Goal: Information Seeking & Learning: Check status

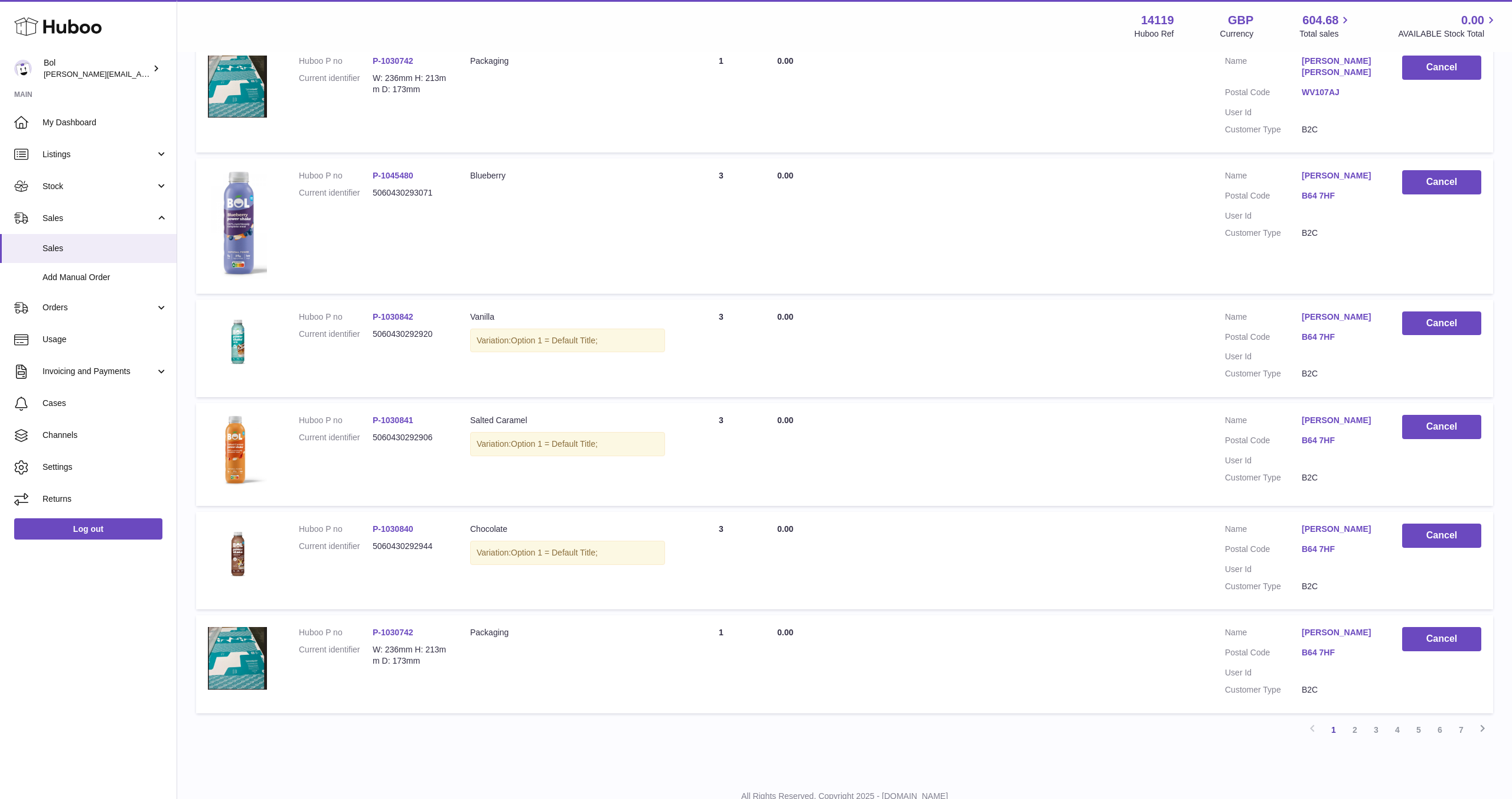
scroll to position [742, 0]
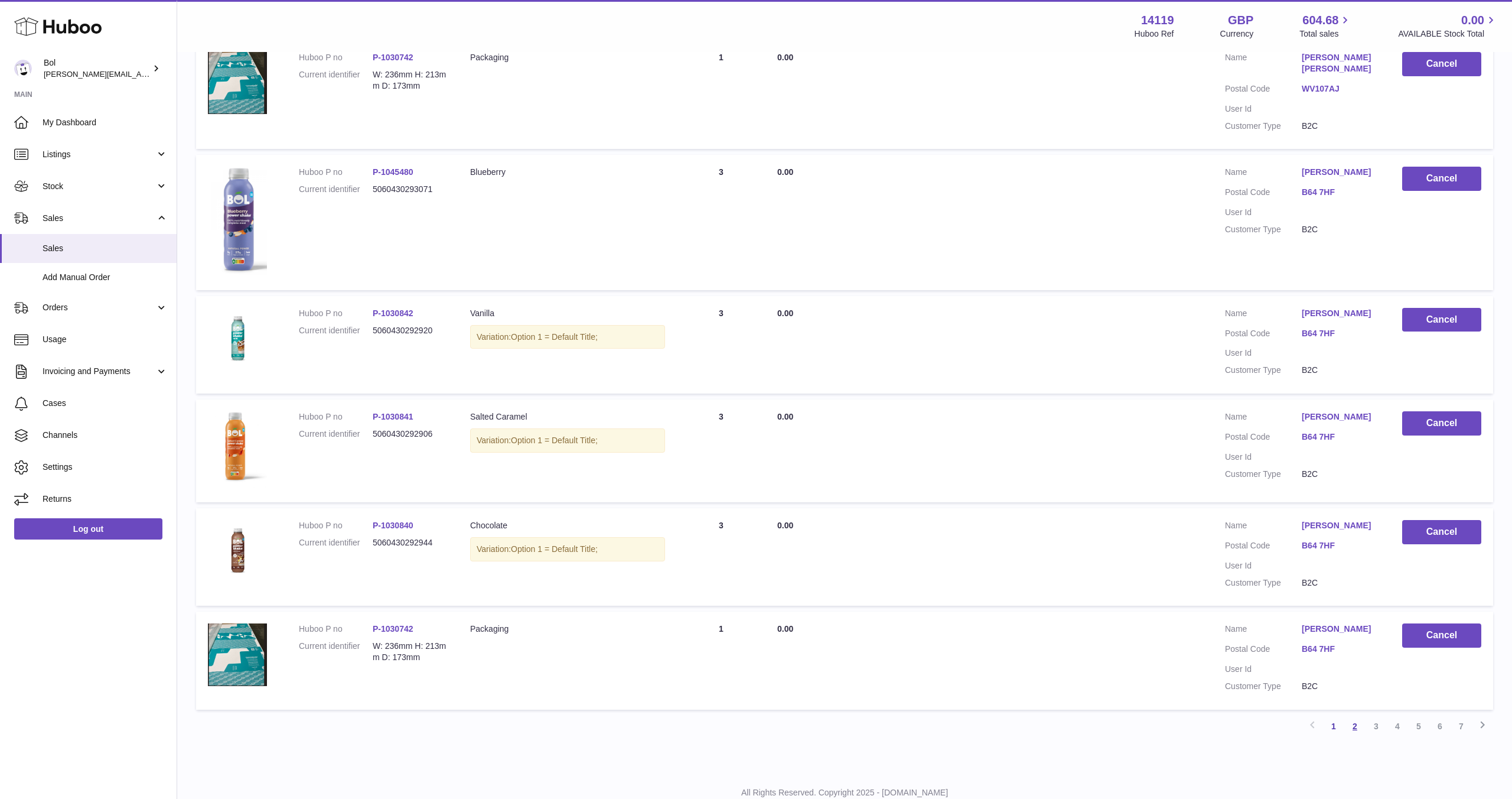
click at [1353, 715] on link "2" at bounding box center [1355, 725] width 21 height 21
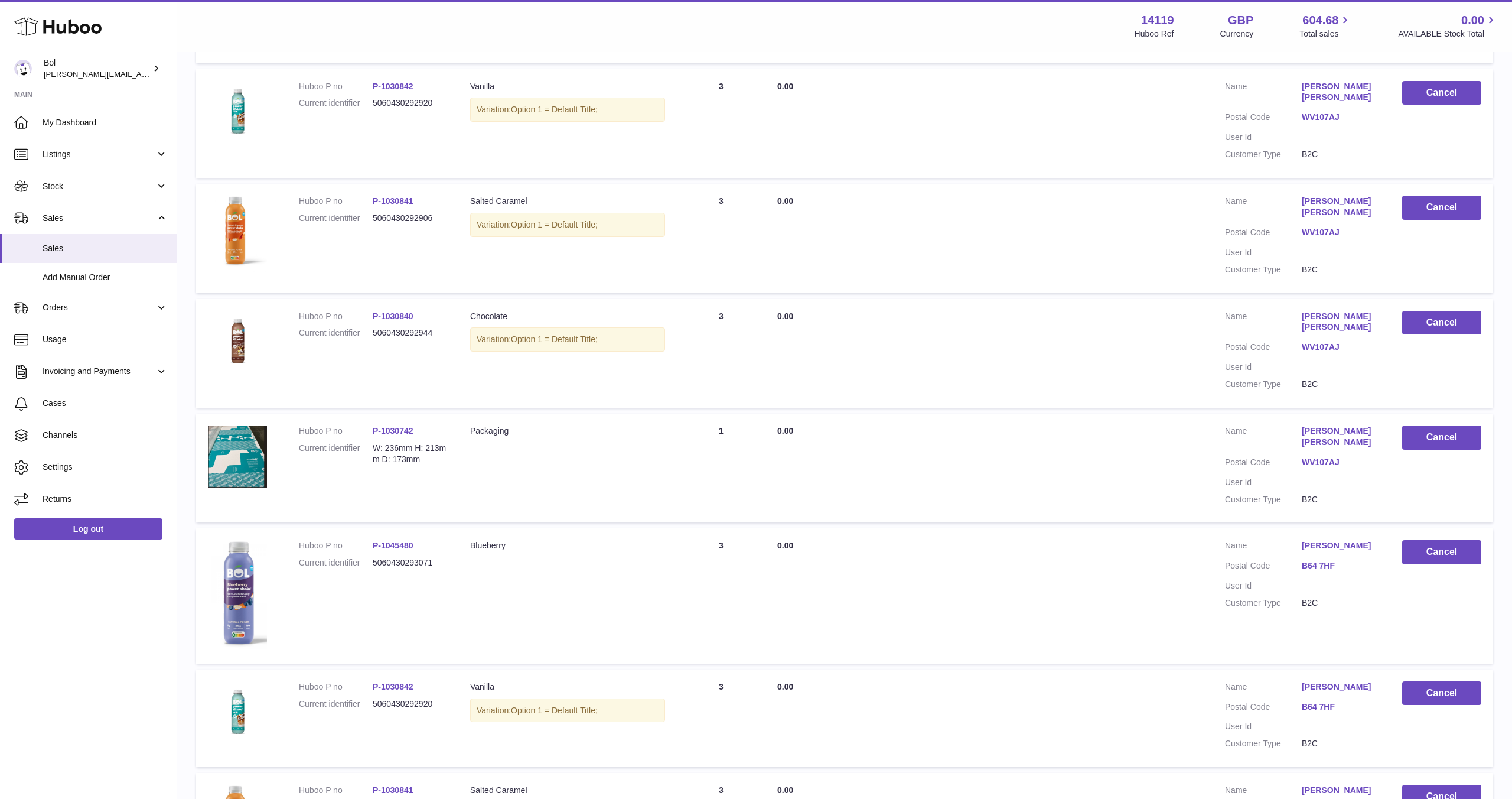
scroll to position [742, 0]
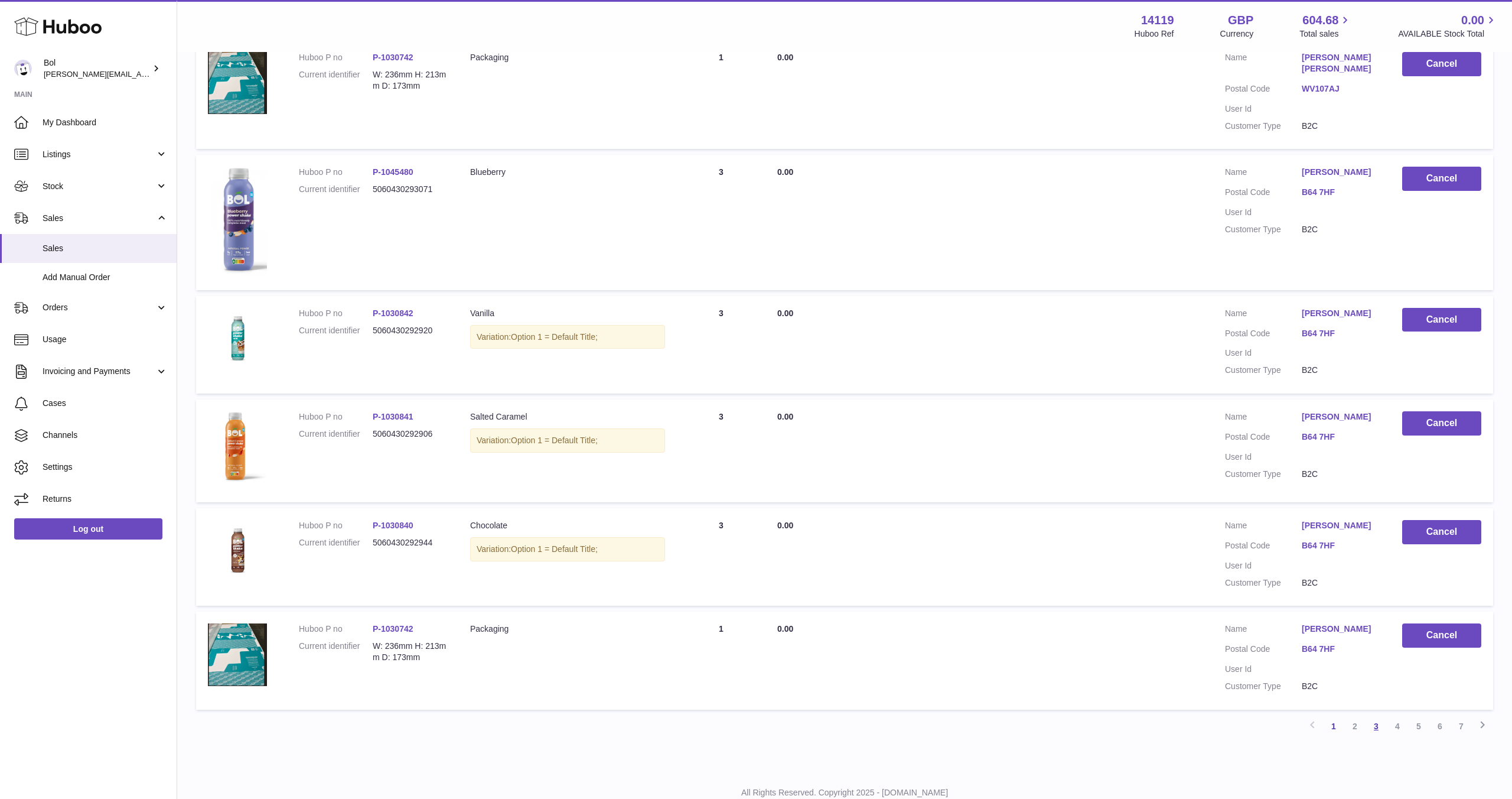
click at [1377, 715] on link "3" at bounding box center [1376, 725] width 21 height 21
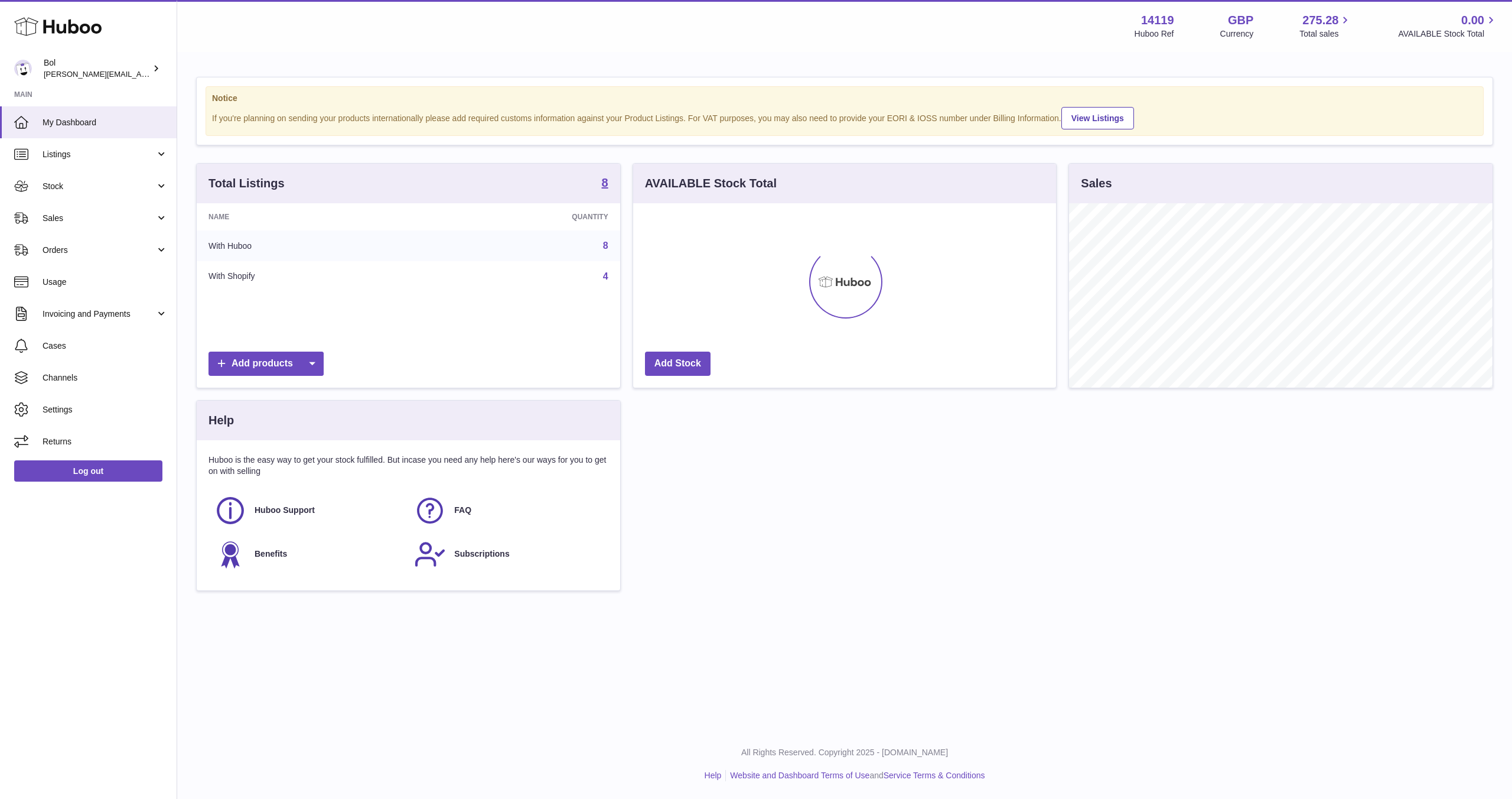
scroll to position [184, 423]
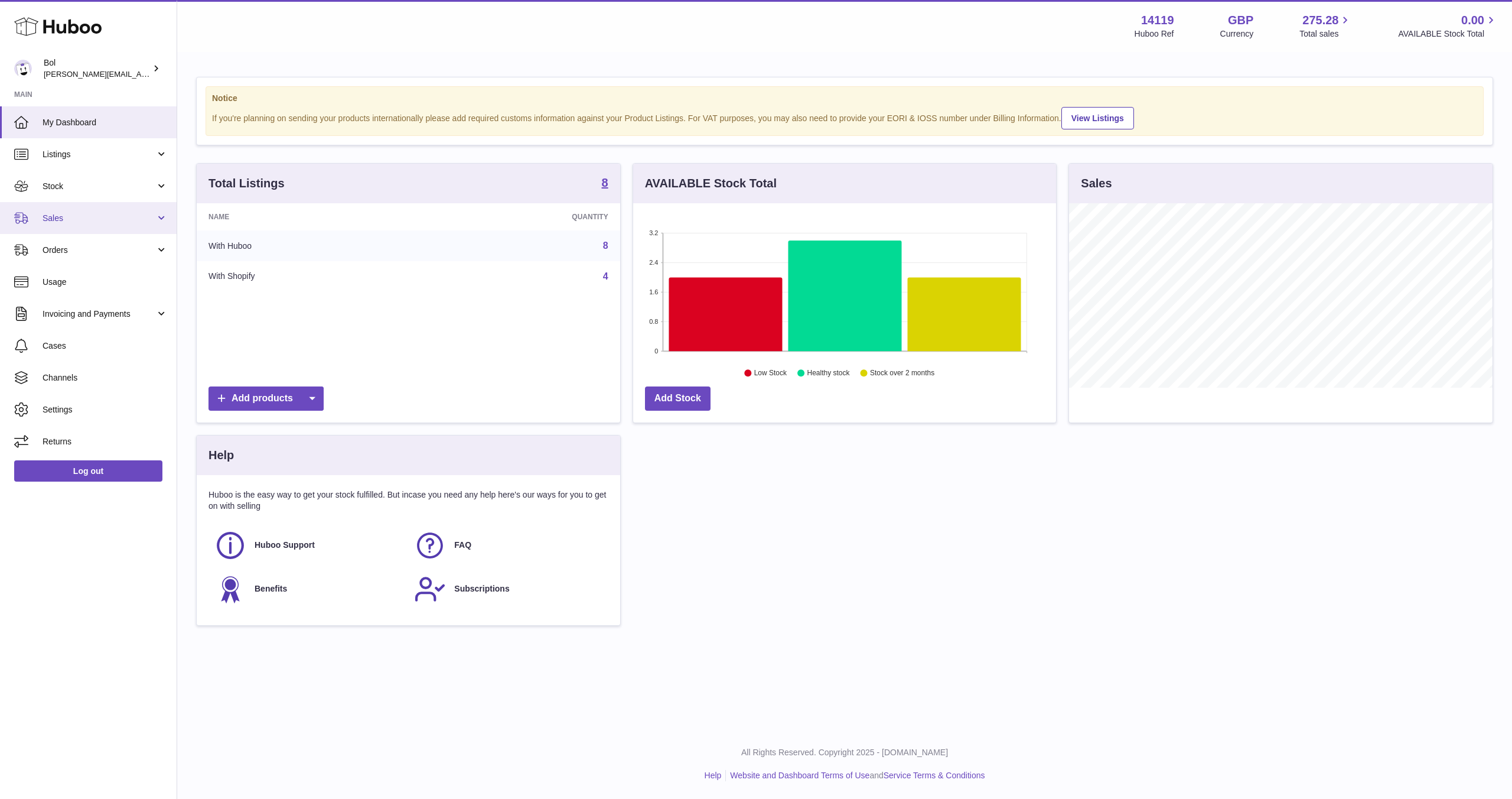
click at [109, 222] on span "Sales" at bounding box center [99, 218] width 113 height 11
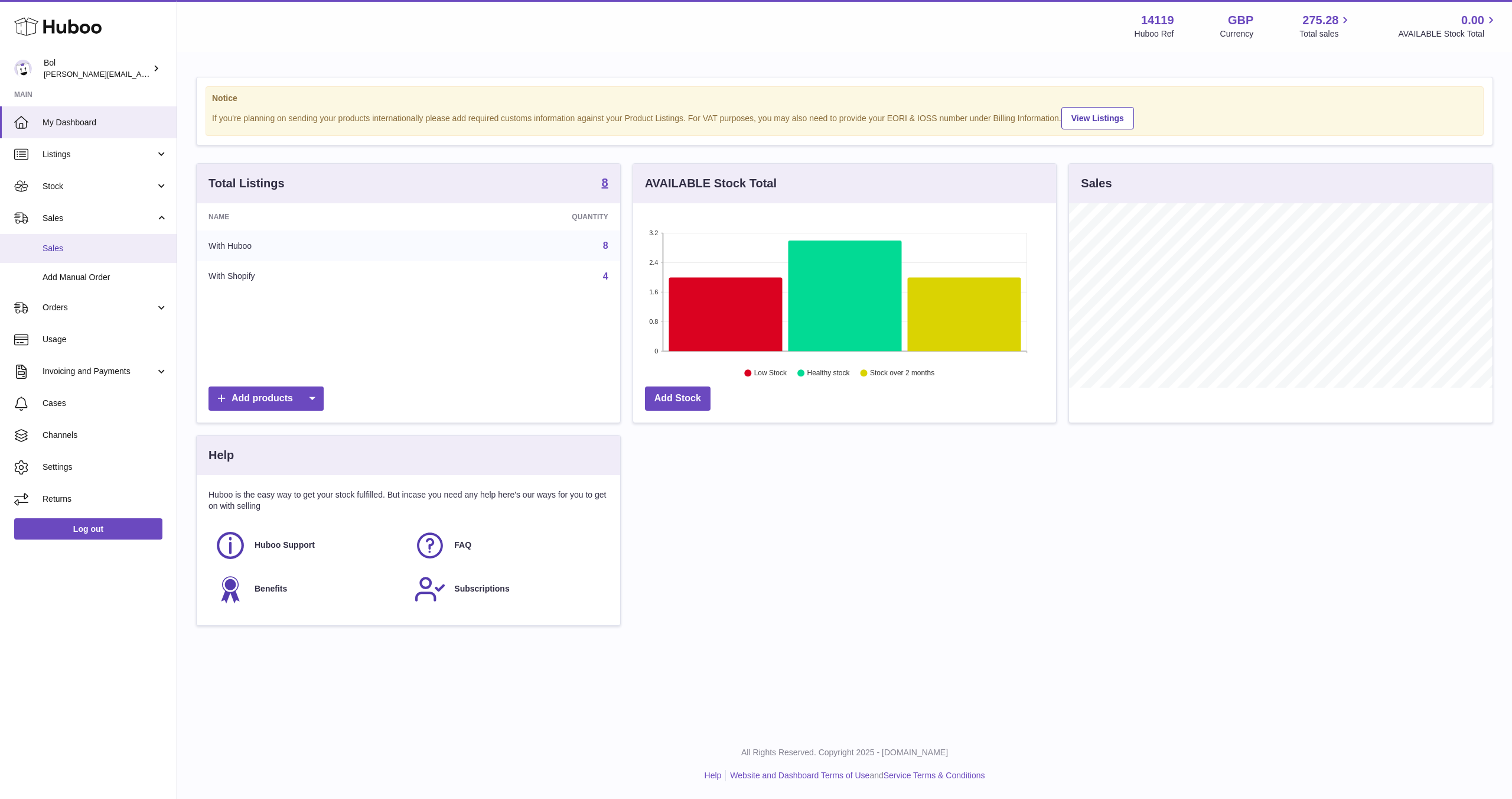
click at [109, 249] on span "Sales" at bounding box center [105, 248] width 125 height 11
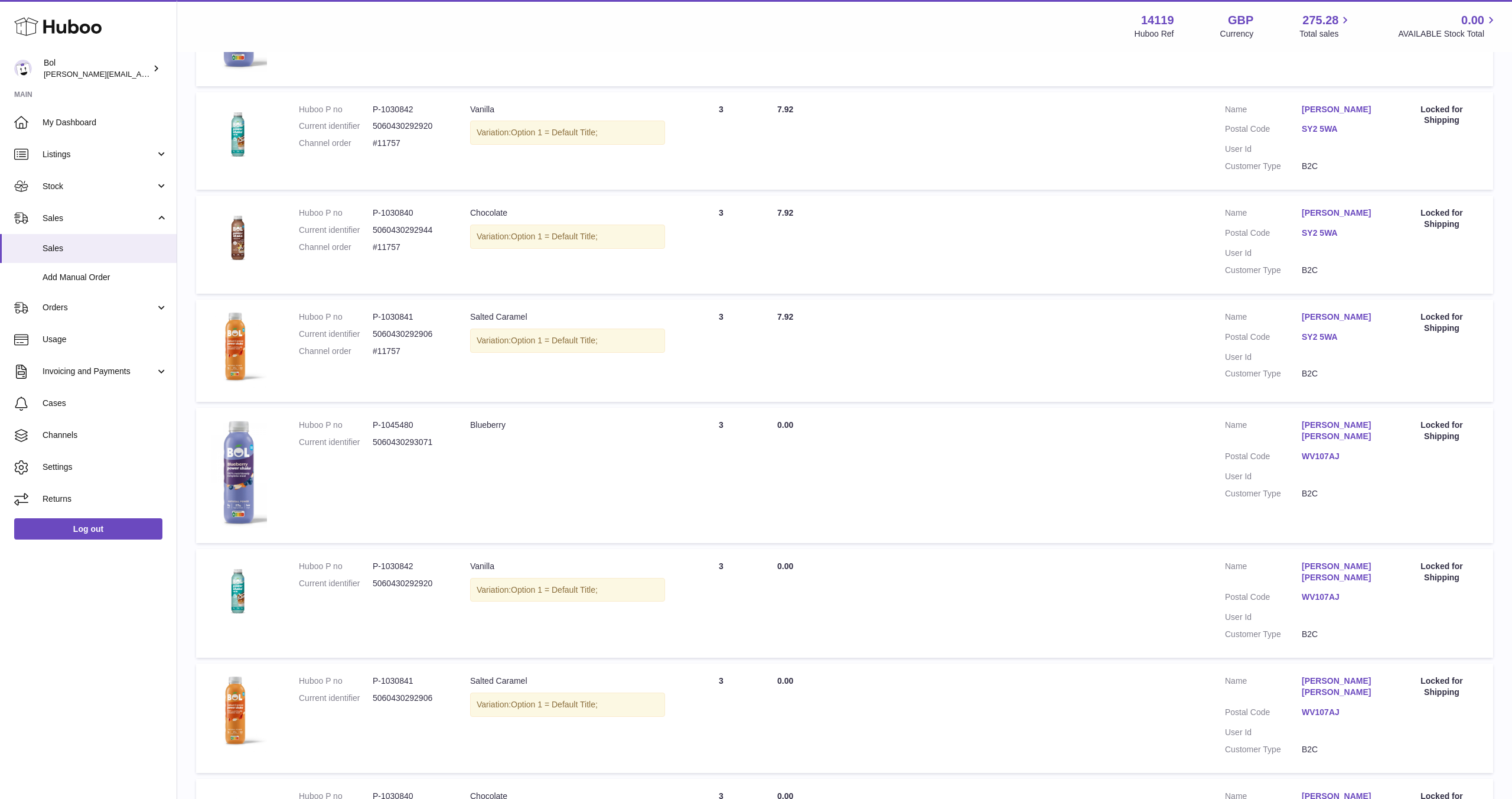
scroll to position [779, 0]
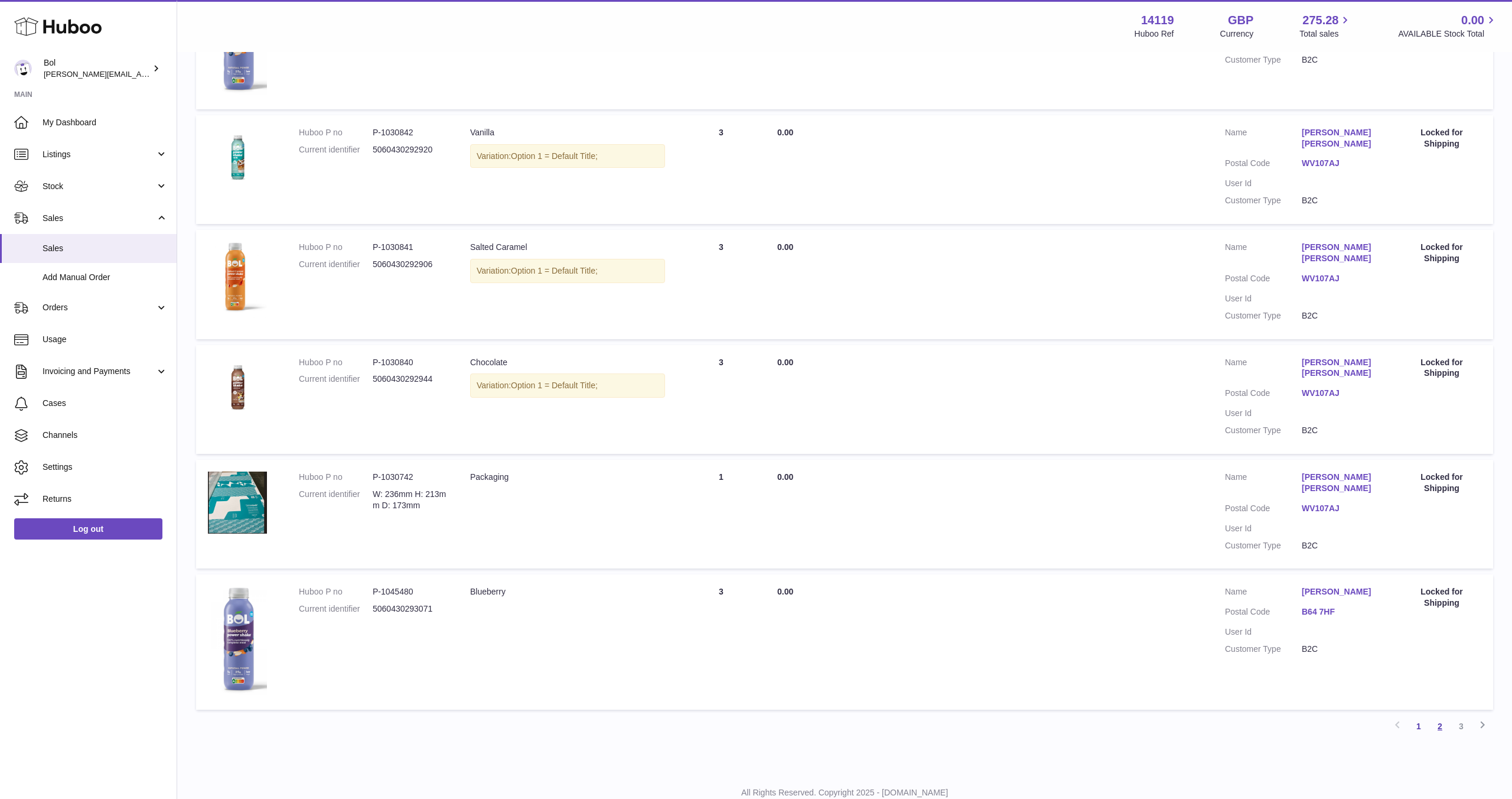
click at [1431, 715] on link "2" at bounding box center [1440, 725] width 21 height 21
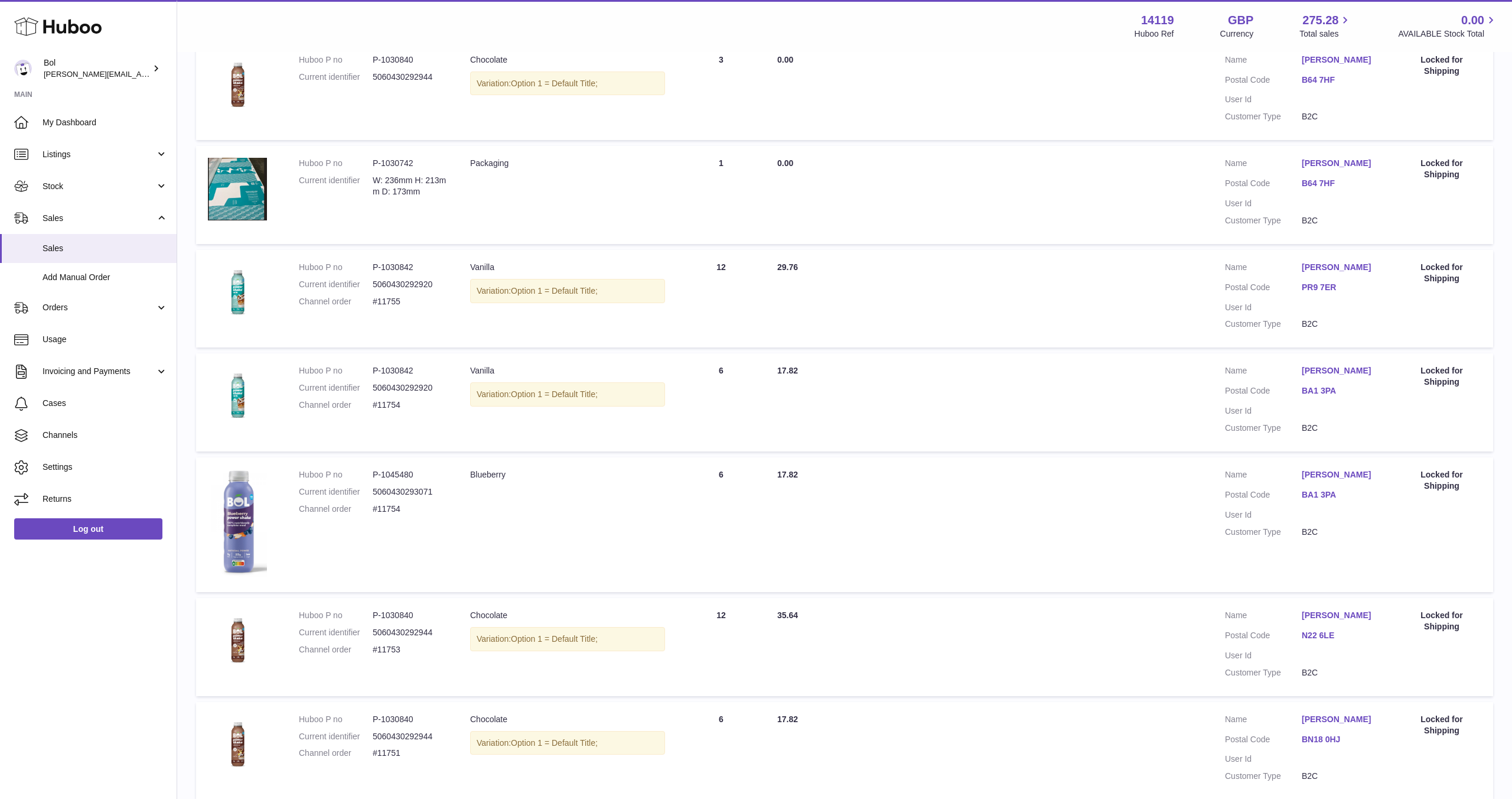
scroll to position [748, 0]
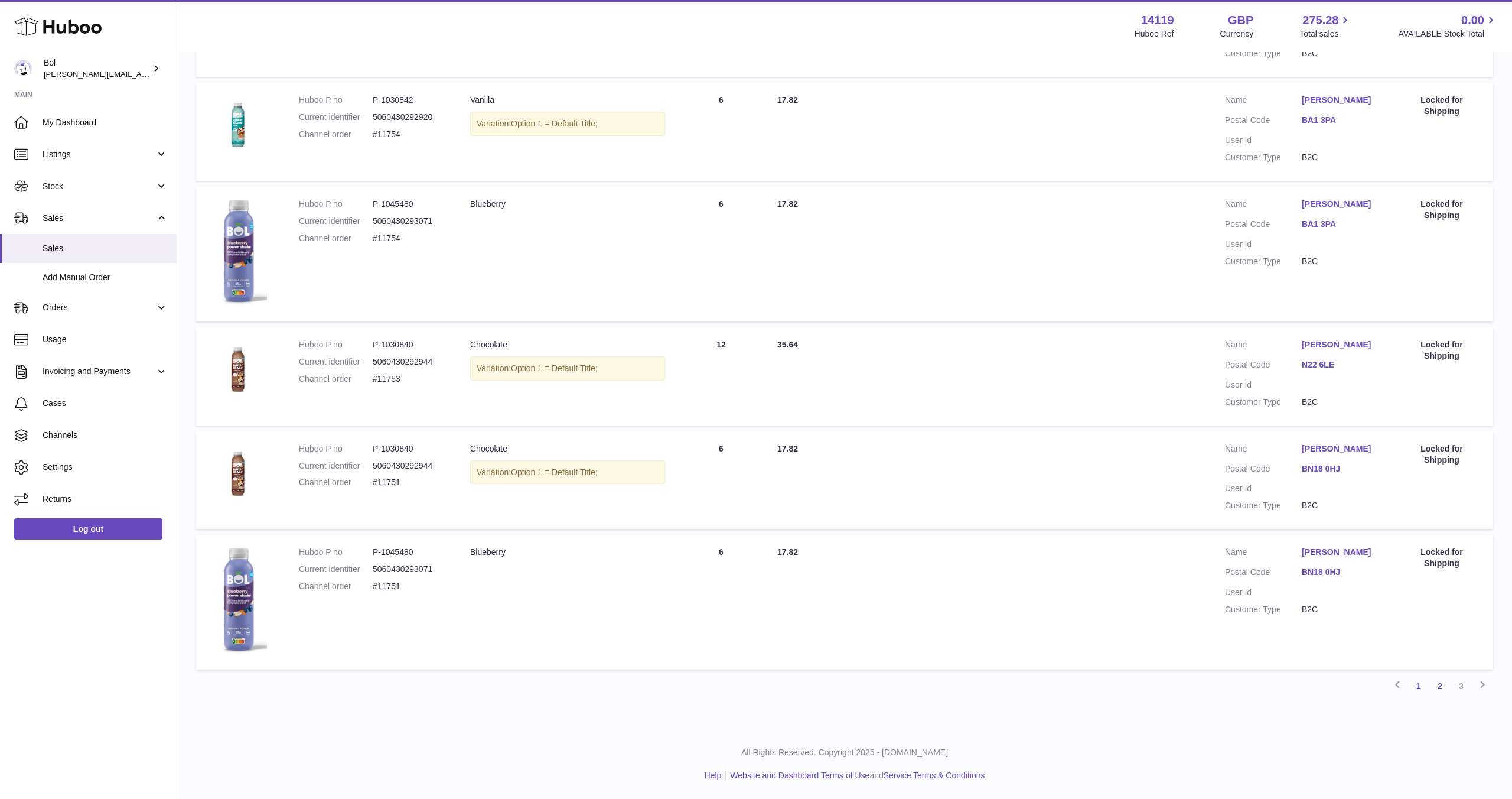
click at [1422, 688] on link "1" at bounding box center [1419, 686] width 21 height 21
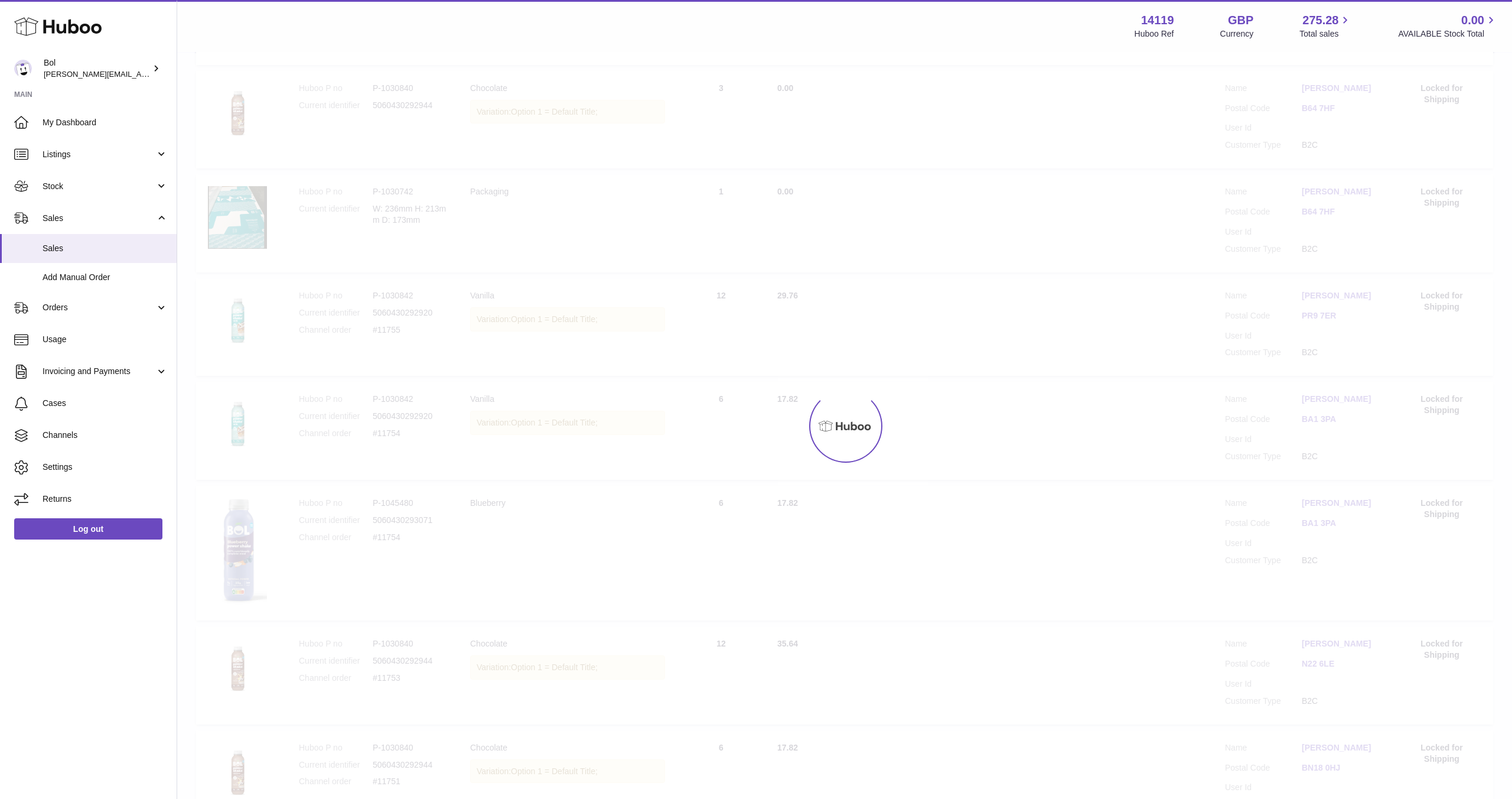
scroll to position [53, 0]
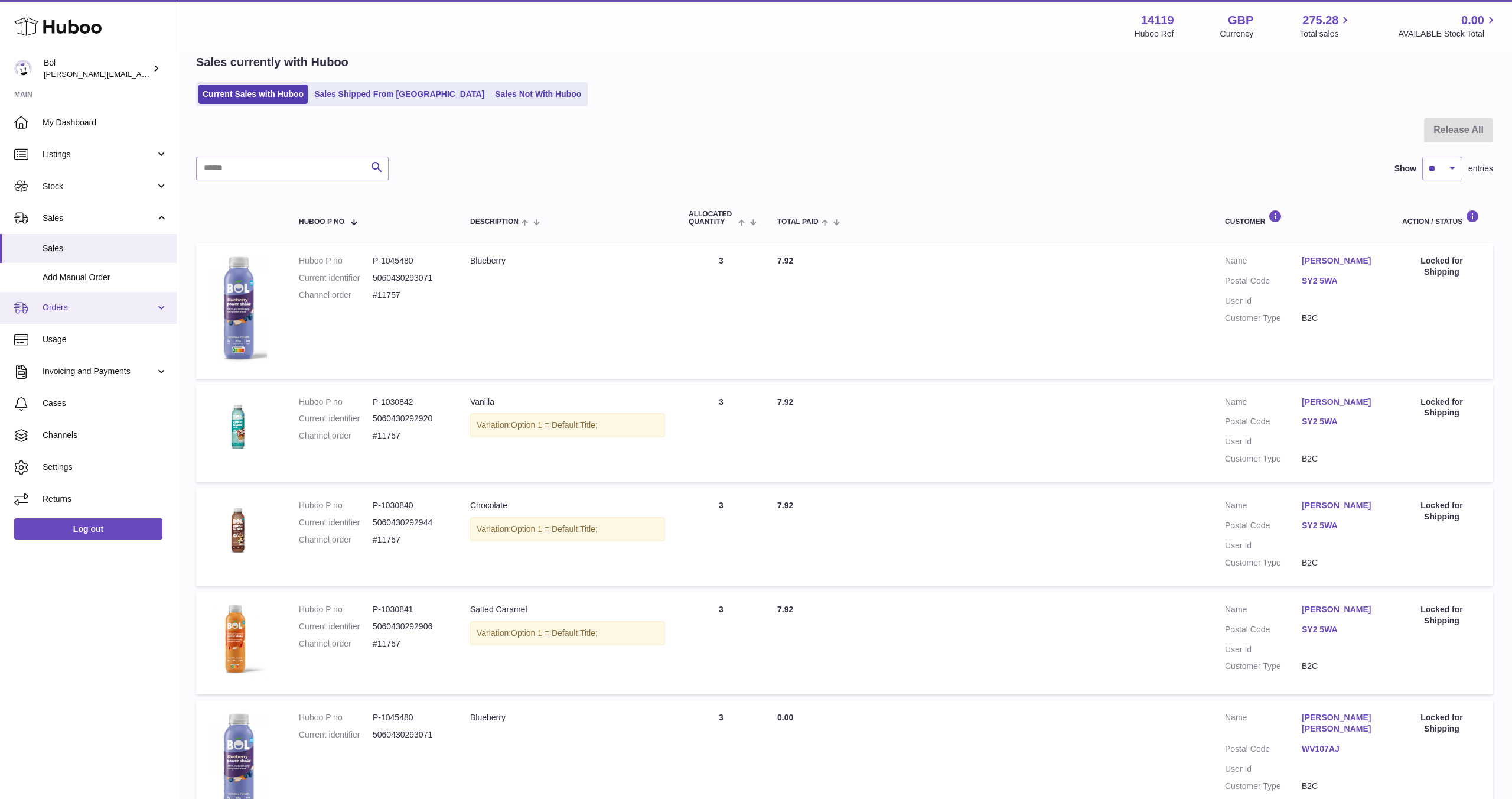
click at [161, 306] on link "Orders" at bounding box center [88, 308] width 177 height 32
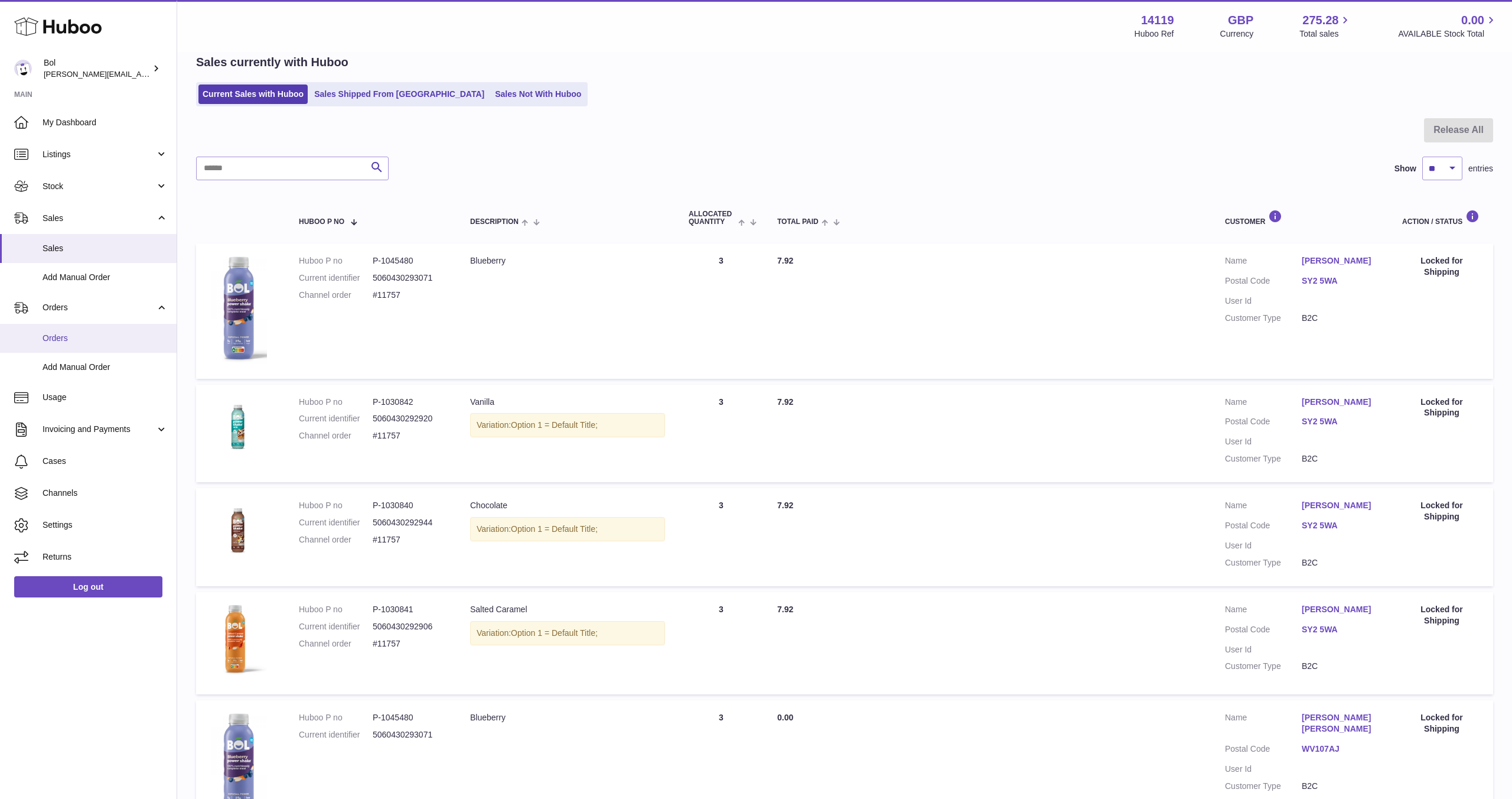
click at [133, 340] on span "Orders" at bounding box center [105, 338] width 125 height 11
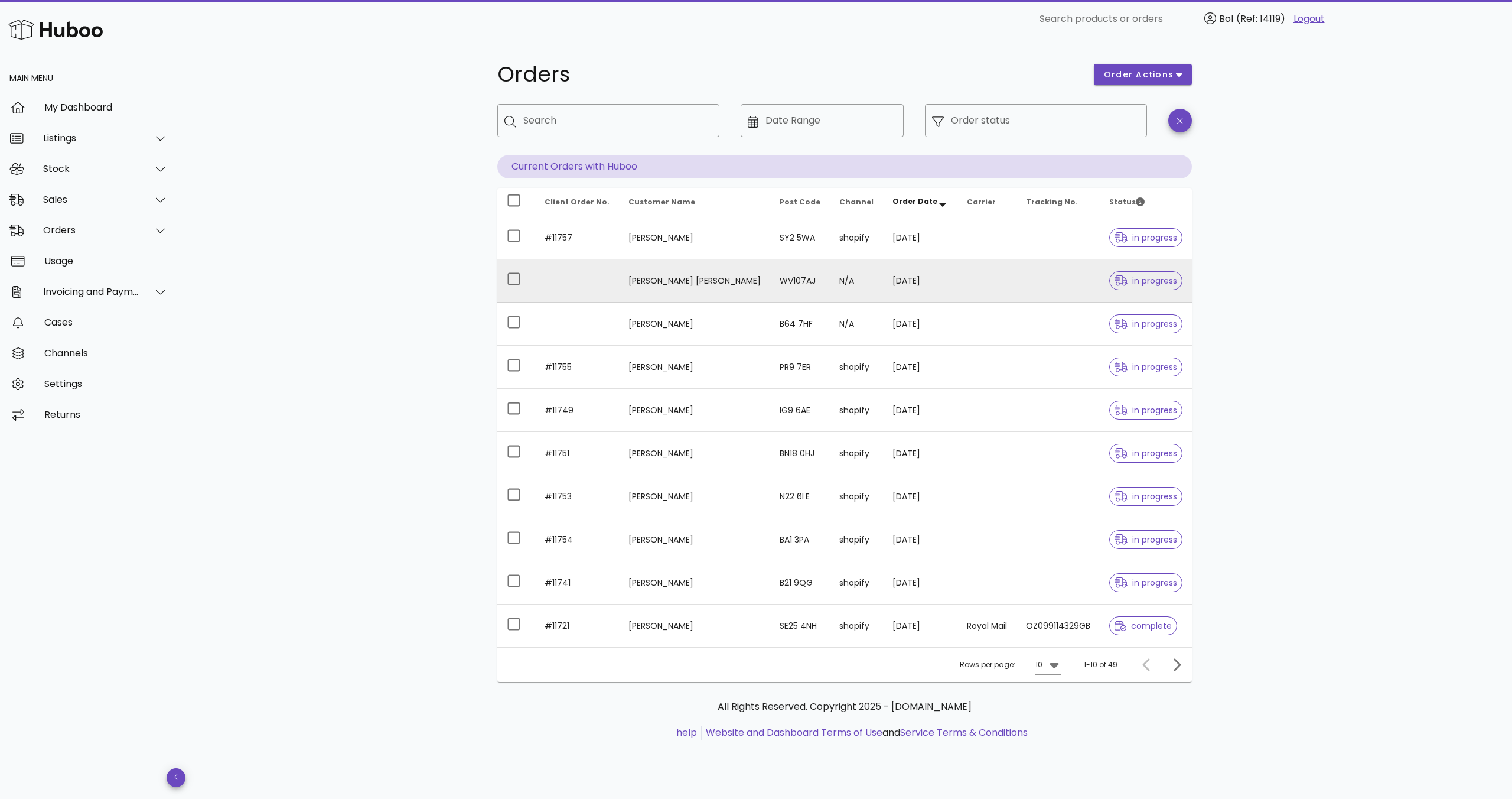
click at [653, 280] on td "[PERSON_NAME] [PERSON_NAME]" at bounding box center [695, 280] width 151 height 43
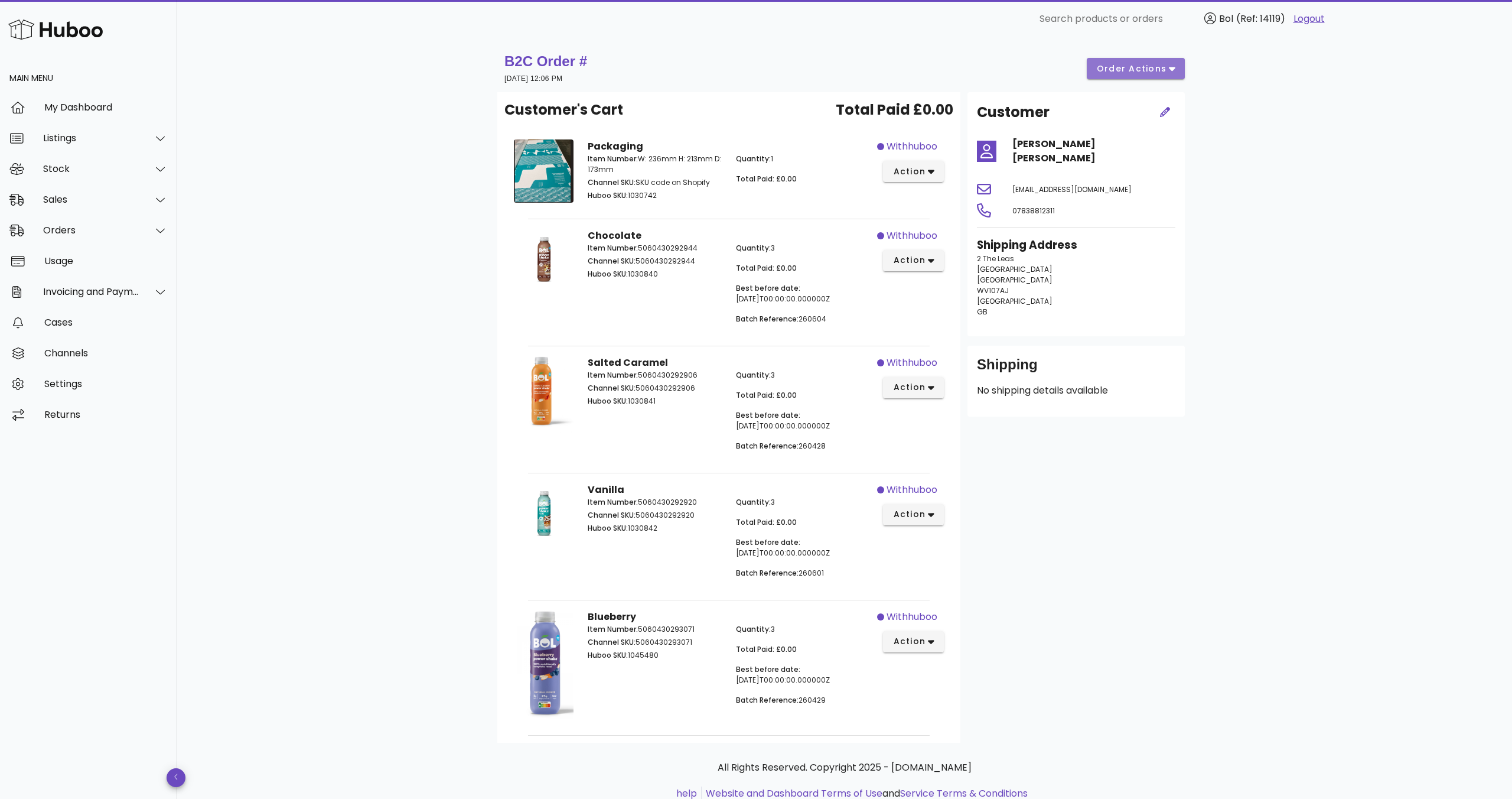
click at [1149, 74] on span "order actions" at bounding box center [1131, 69] width 71 height 12
click at [1271, 146] on div "B2C Order # 02 October 2025 at 12:06 PM order actions Customer's Cart Total Pai…" at bounding box center [844, 438] width 1335 height 800
click at [120, 238] on div "Orders" at bounding box center [89, 230] width 177 height 31
click at [116, 271] on div "Orders" at bounding box center [105, 259] width 125 height 25
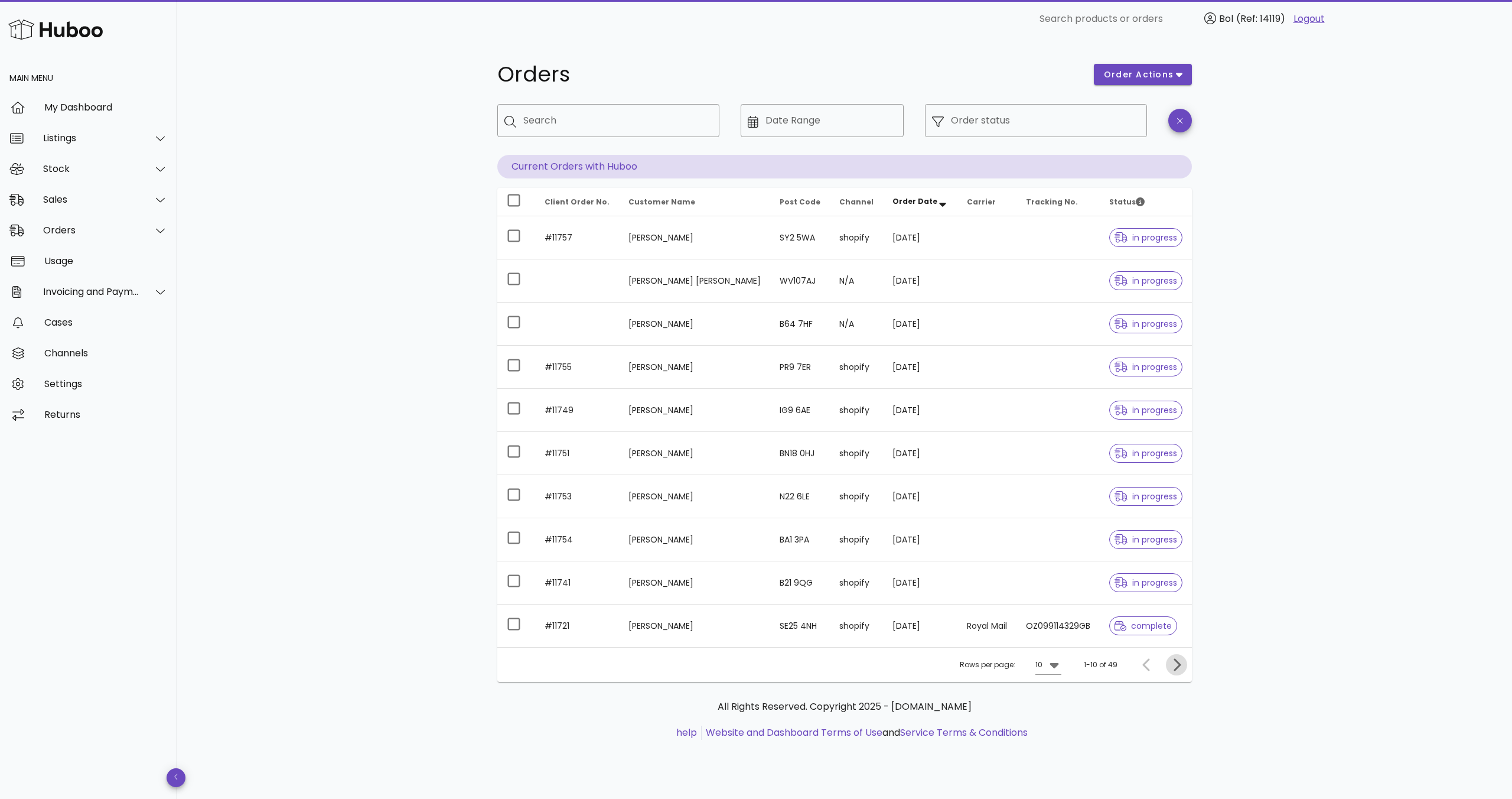
click at [1183, 667] on icon "Next page" at bounding box center [1176, 664] width 14 height 14
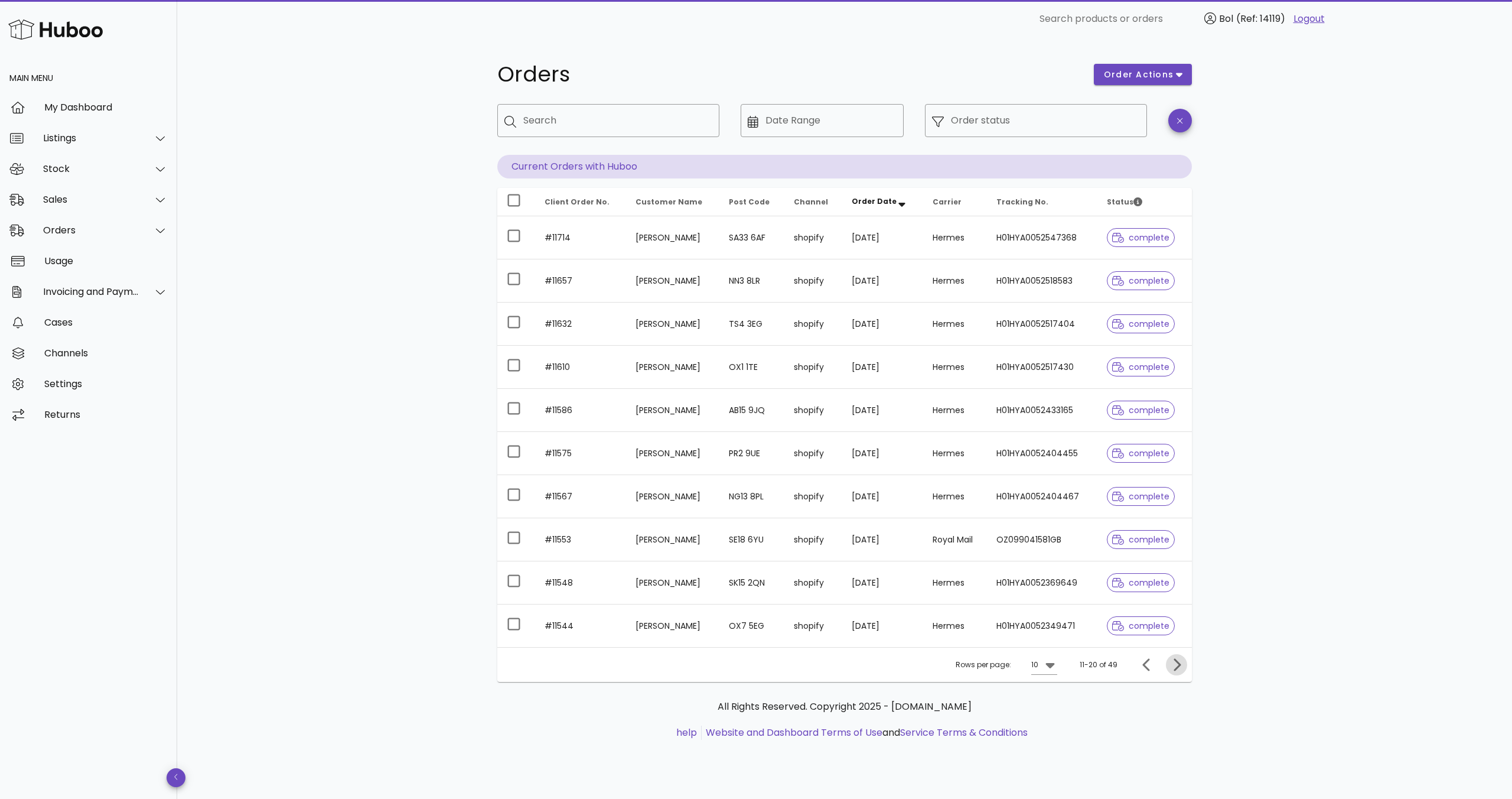
click at [1183, 667] on icon "Next page" at bounding box center [1176, 664] width 14 height 14
click at [1144, 666] on icon "Previous page" at bounding box center [1147, 664] width 7 height 12
click at [1144, 666] on div at bounding box center [1149, 664] width 25 height 21
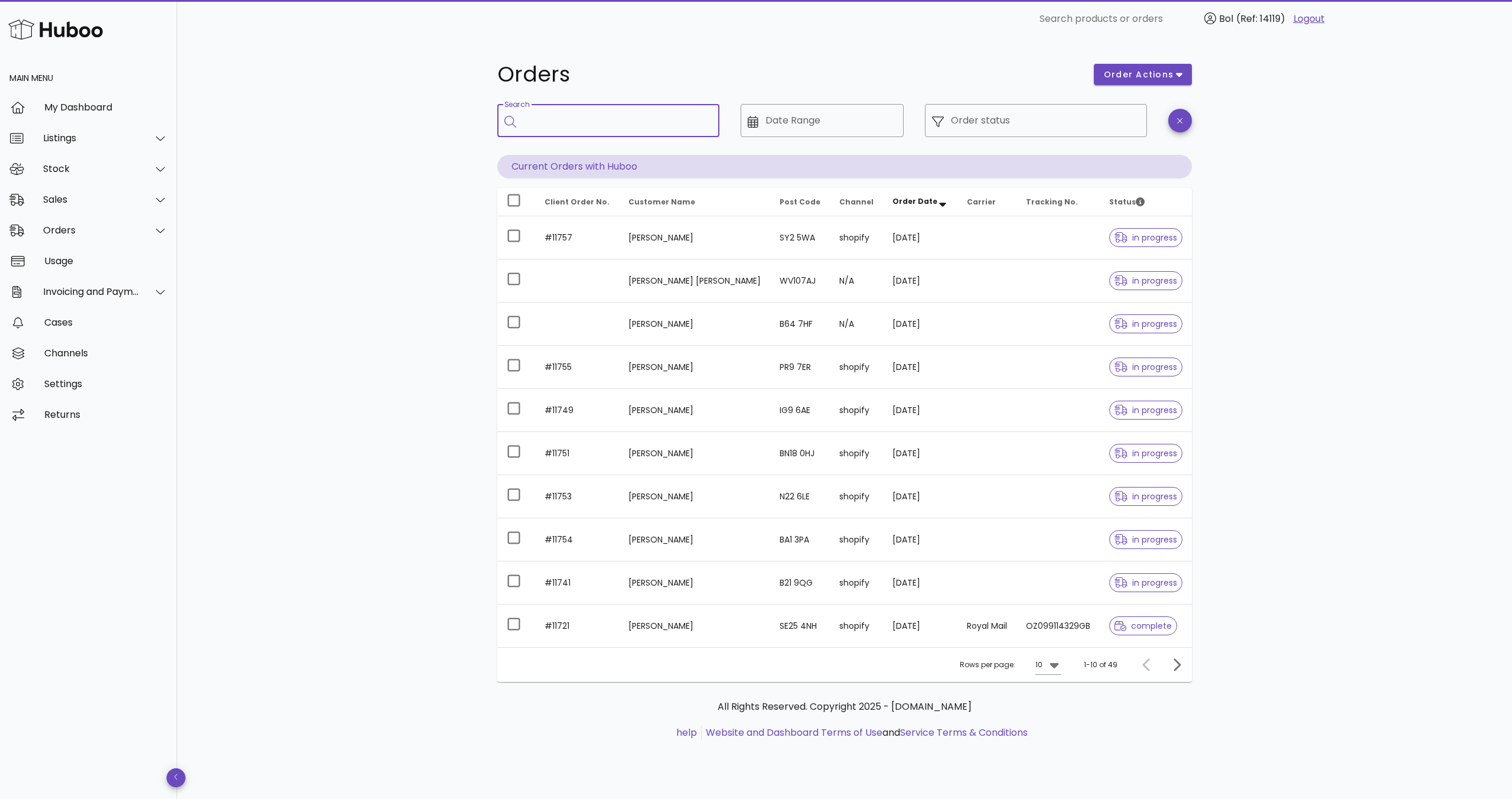
click at [596, 122] on input "Search" at bounding box center [617, 121] width 187 height 19
type input "*****"
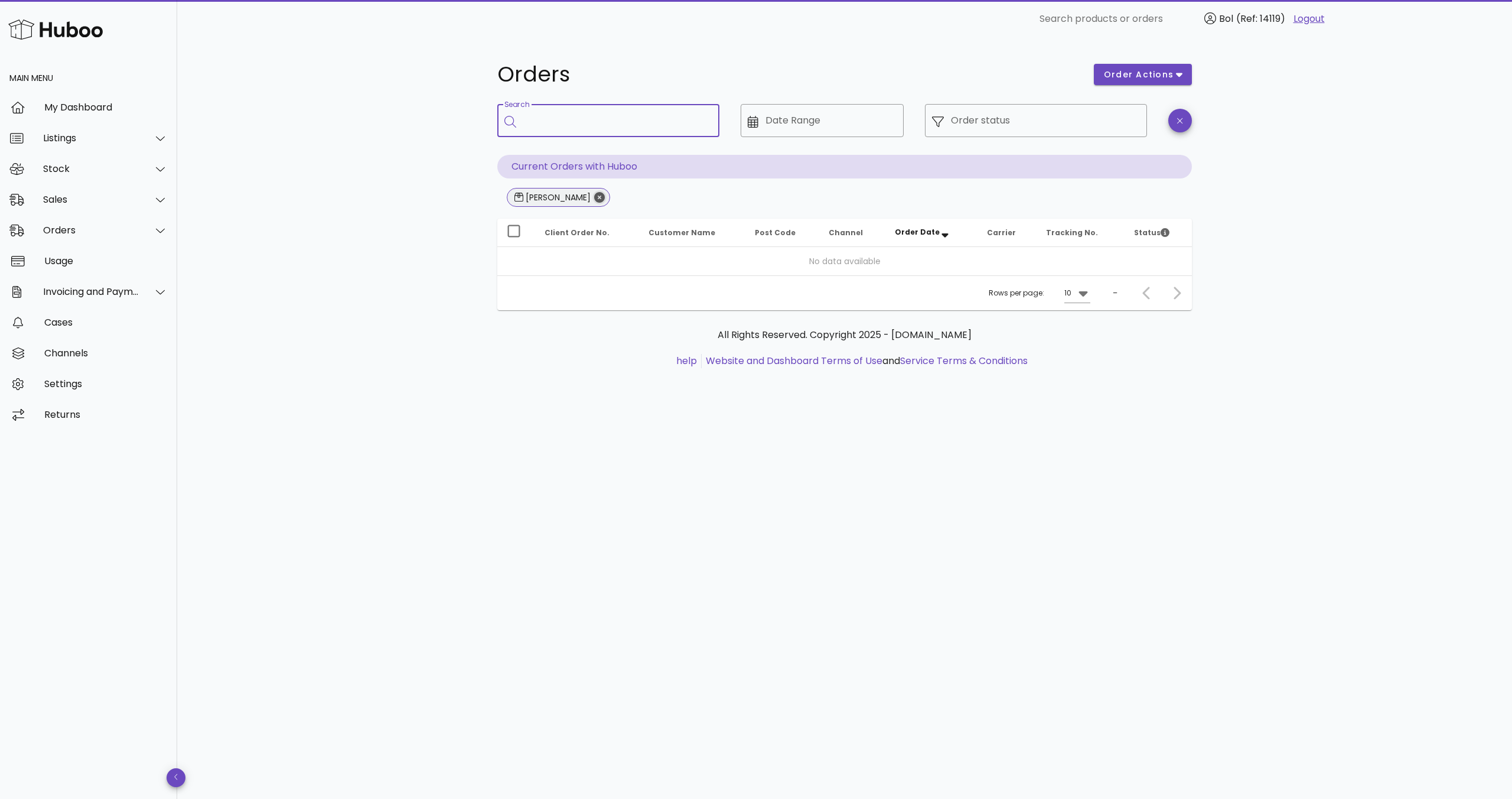
click at [594, 200] on icon "Close" at bounding box center [599, 196] width 10 height 10
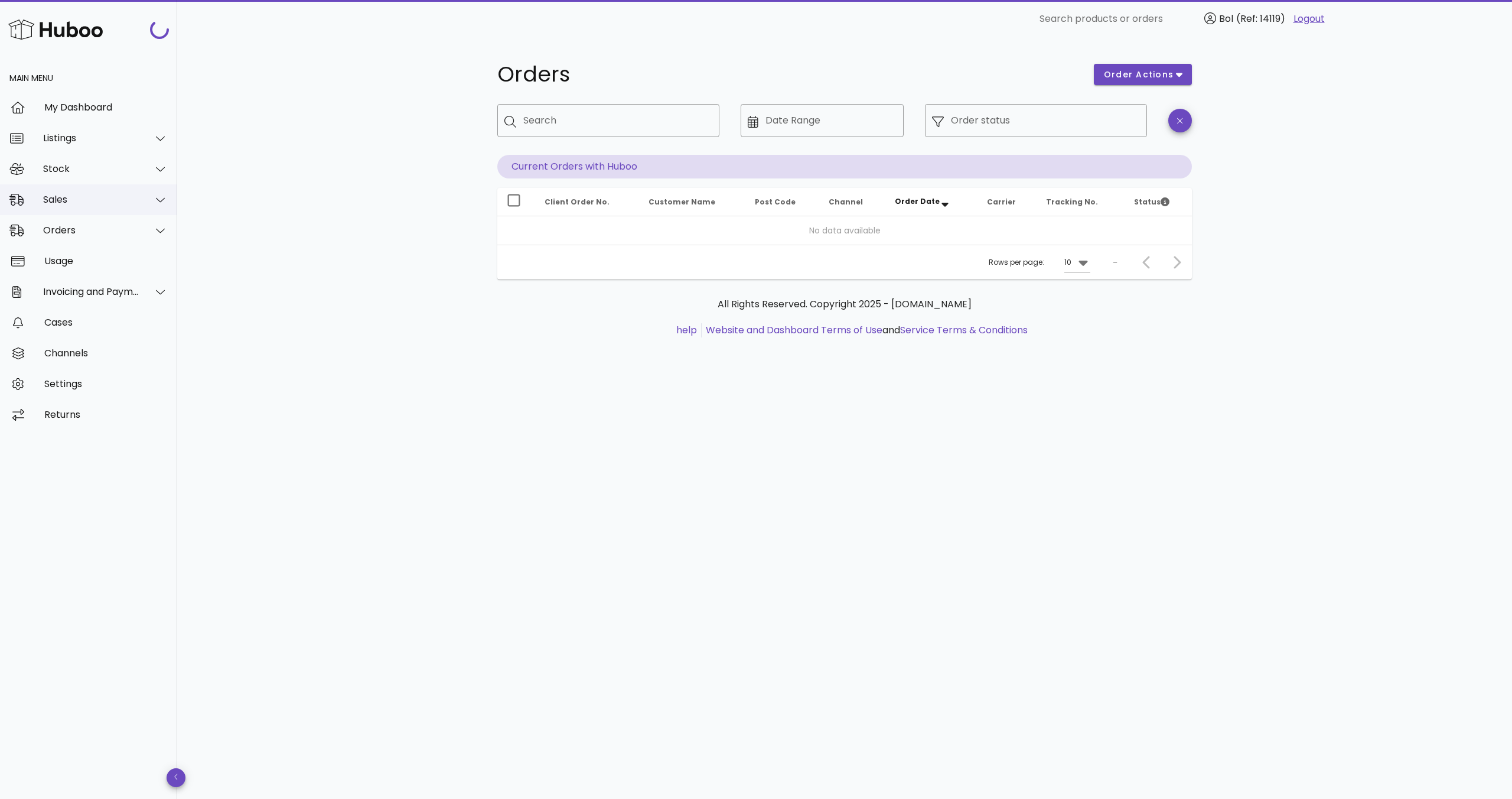
click at [133, 203] on div "Sales" at bounding box center [91, 199] width 96 height 11
click at [122, 231] on div "Sales" at bounding box center [105, 229] width 125 height 11
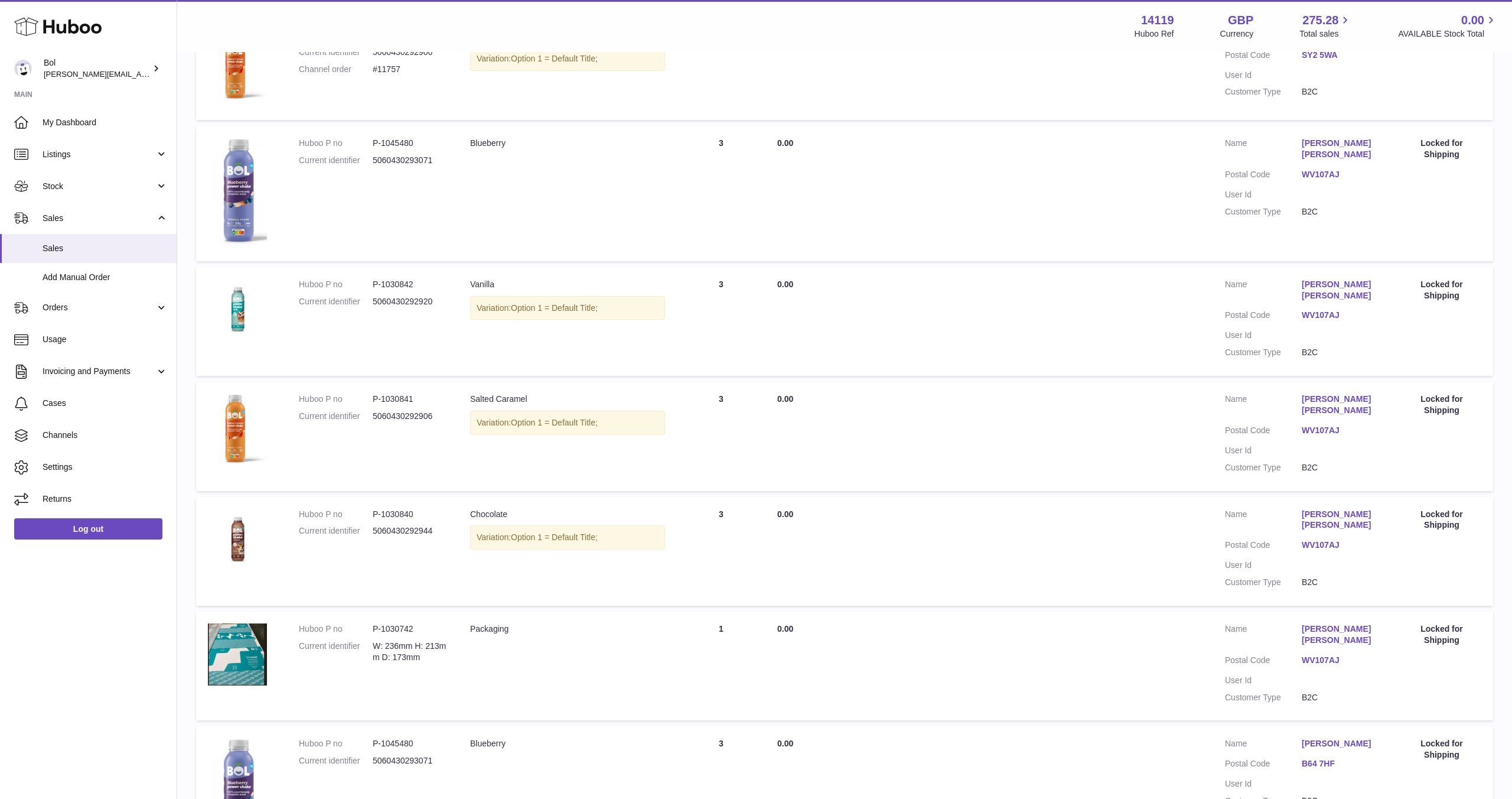
scroll to position [779, 0]
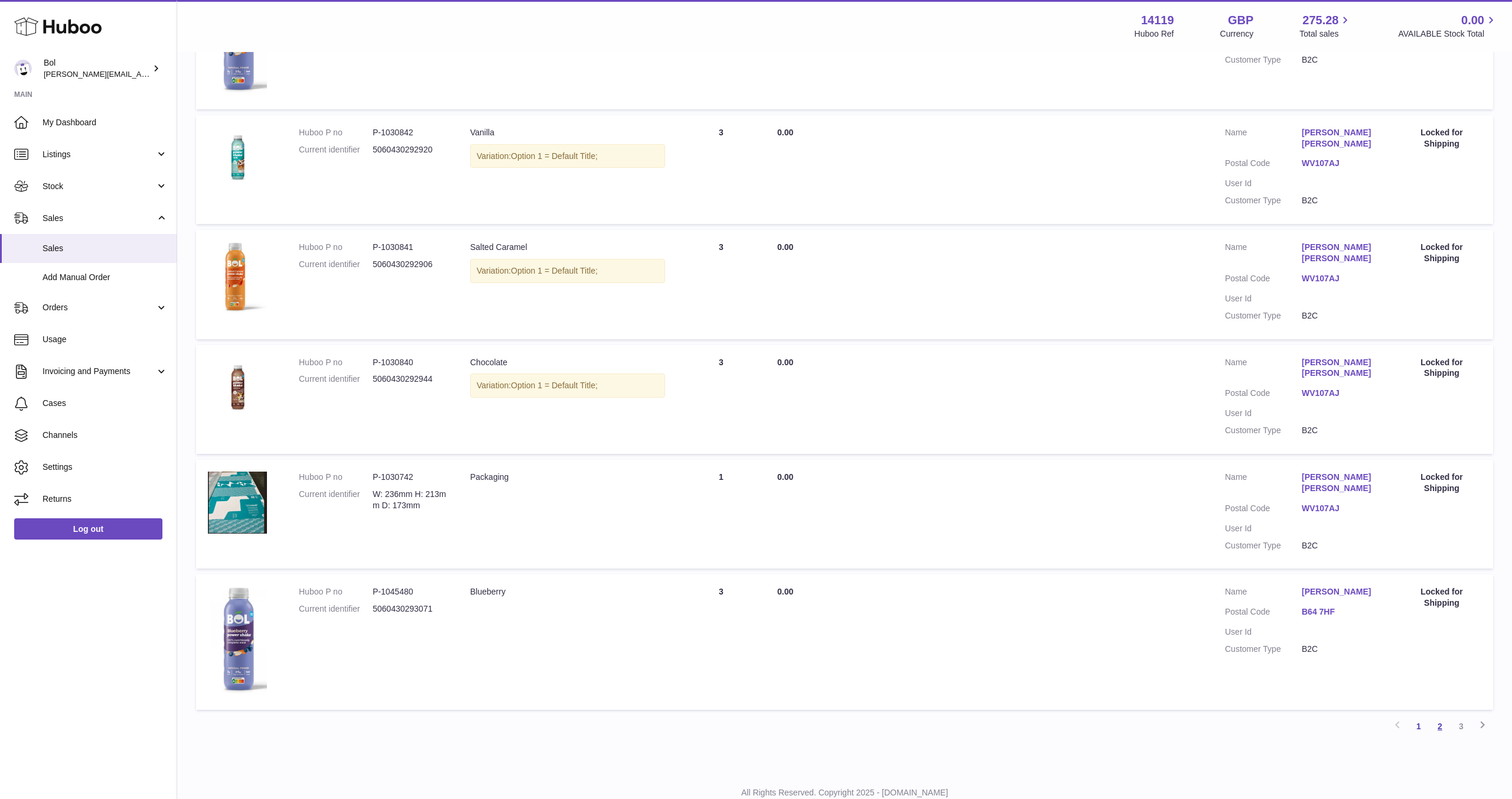
click at [1441, 715] on link "2" at bounding box center [1440, 725] width 21 height 21
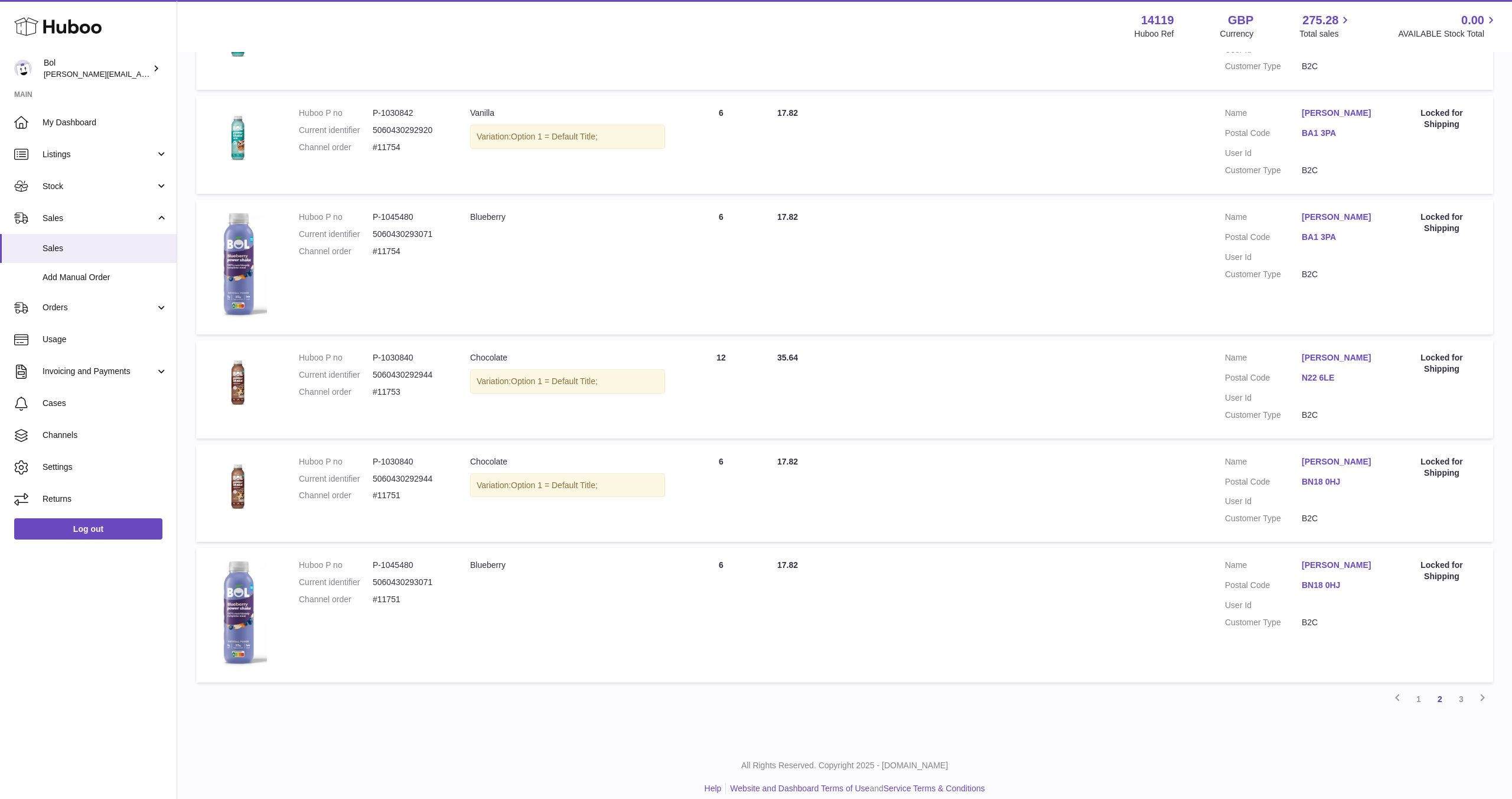
scroll to position [734, 0]
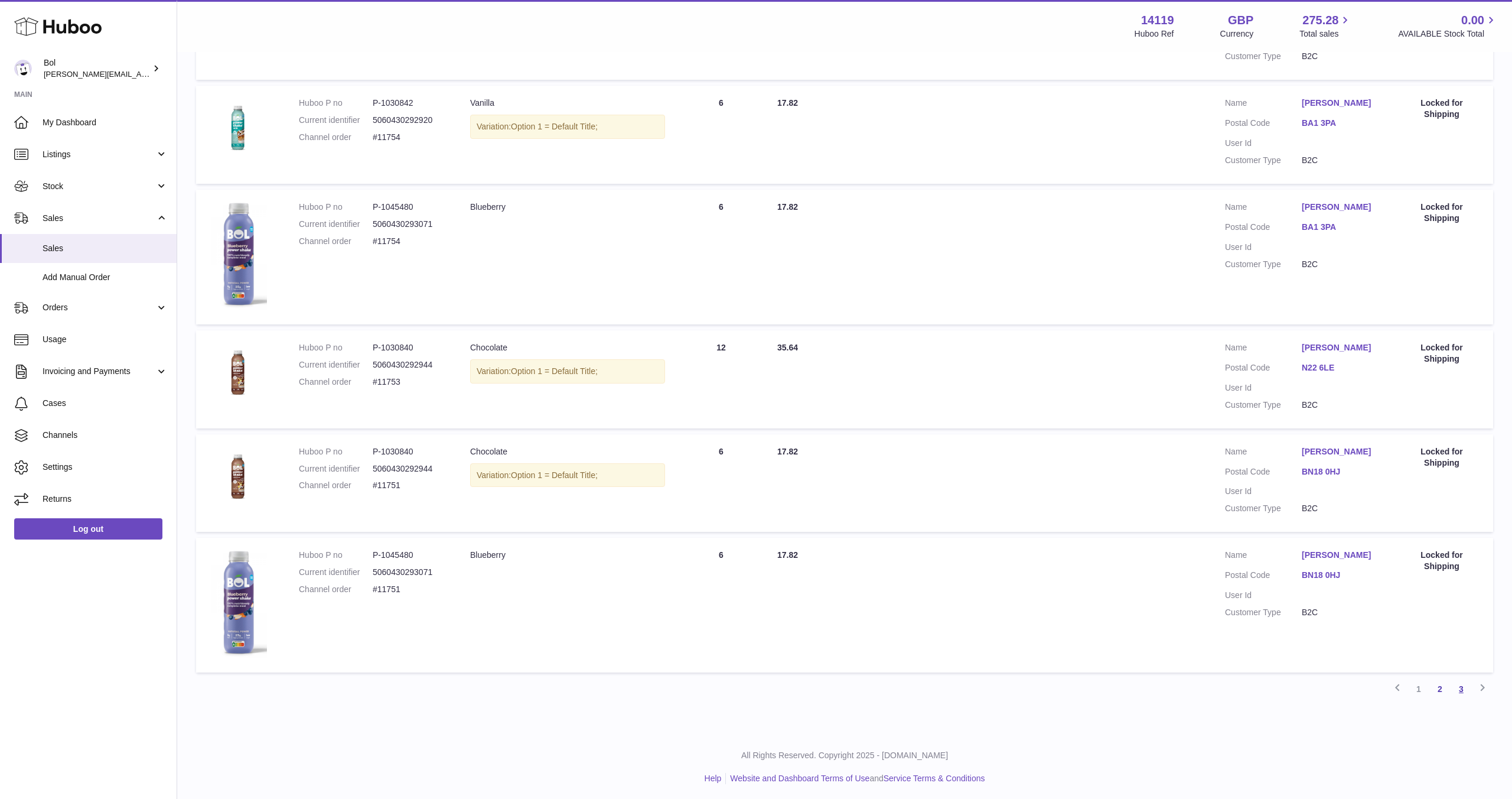
click at [1459, 699] on link "3" at bounding box center [1461, 688] width 21 height 21
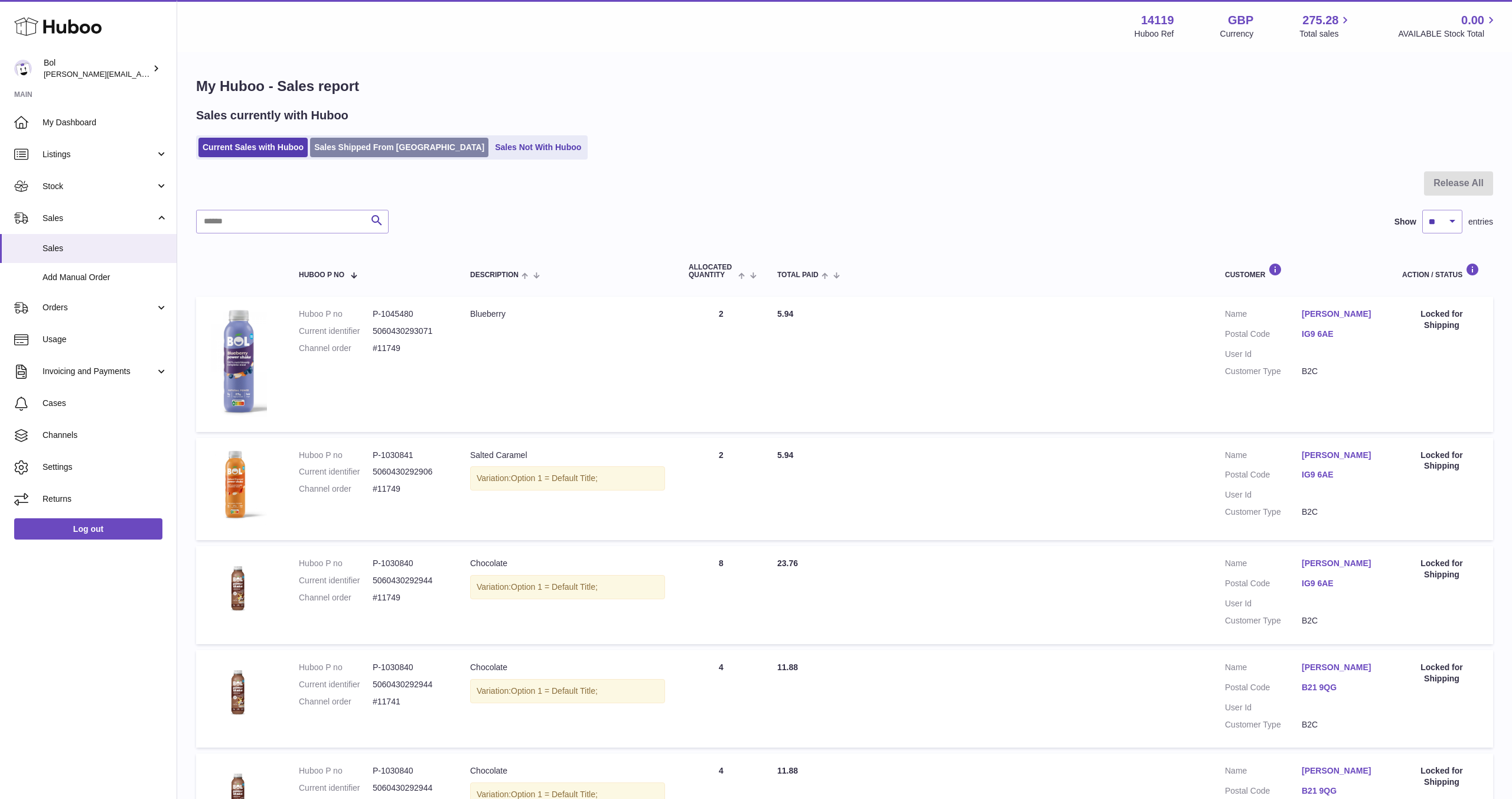
click at [365, 147] on link "Sales Shipped From Huboo" at bounding box center [399, 147] width 179 height 19
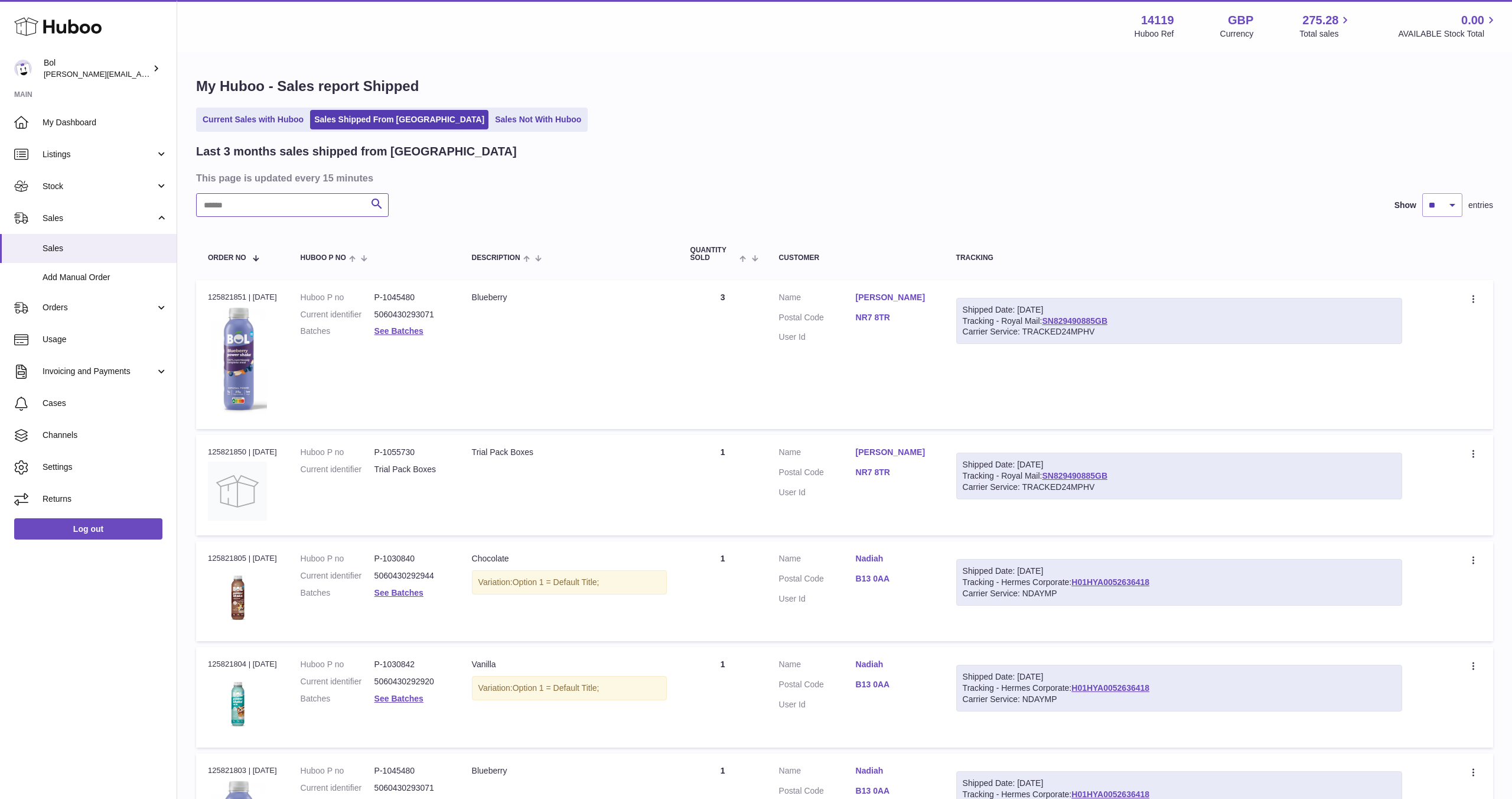
click at [269, 213] on input "text" at bounding box center [292, 205] width 192 height 23
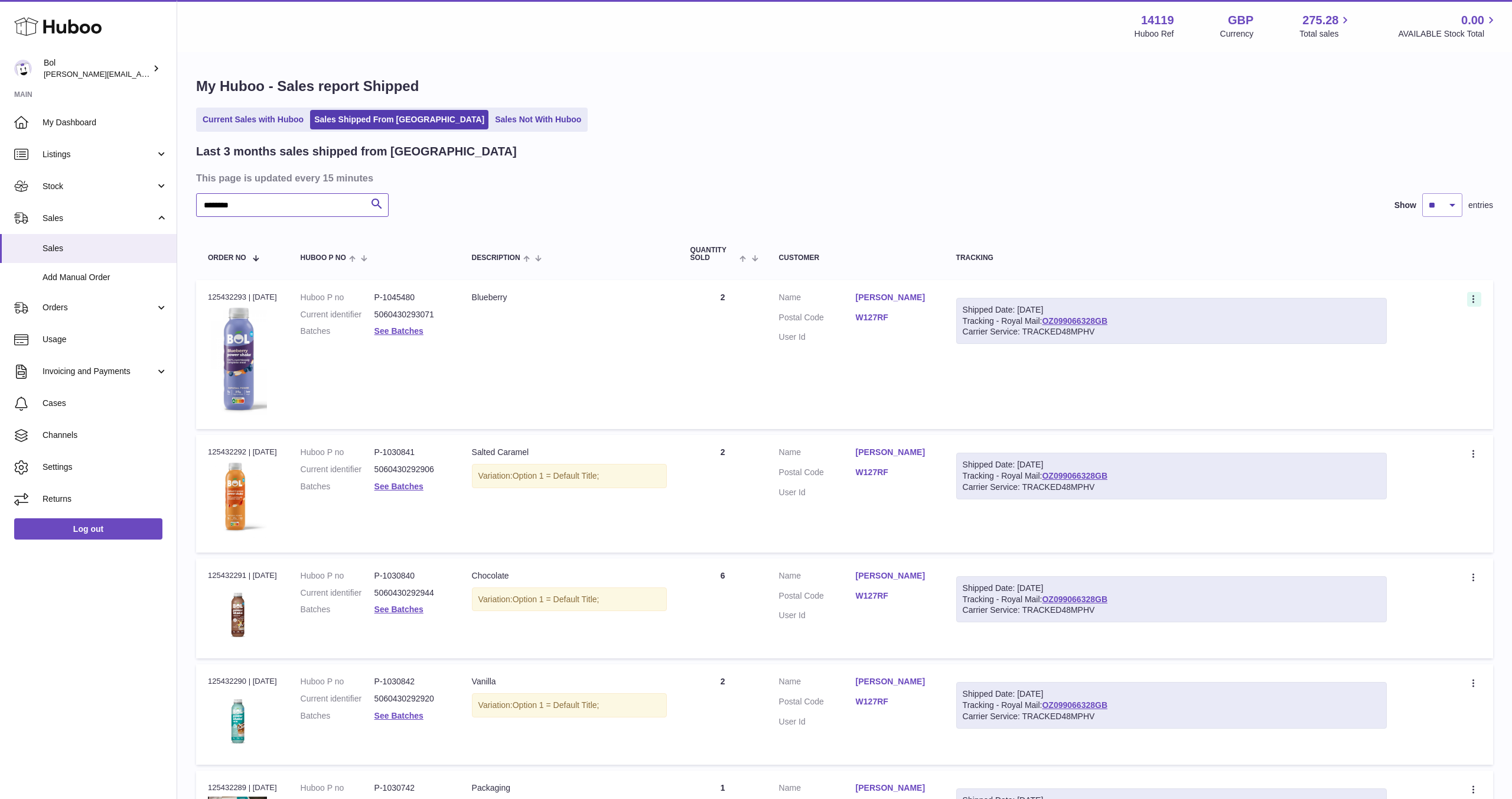
type input "********"
click at [1474, 301] on icon at bounding box center [1475, 300] width 14 height 12
click at [1112, 225] on div "Last 3 months sales shipped from Huboo This page is updated every 15 minutes **…" at bounding box center [844, 511] width 1297 height 736
click at [269, 127] on link "Current Sales with Huboo" at bounding box center [253, 120] width 109 height 19
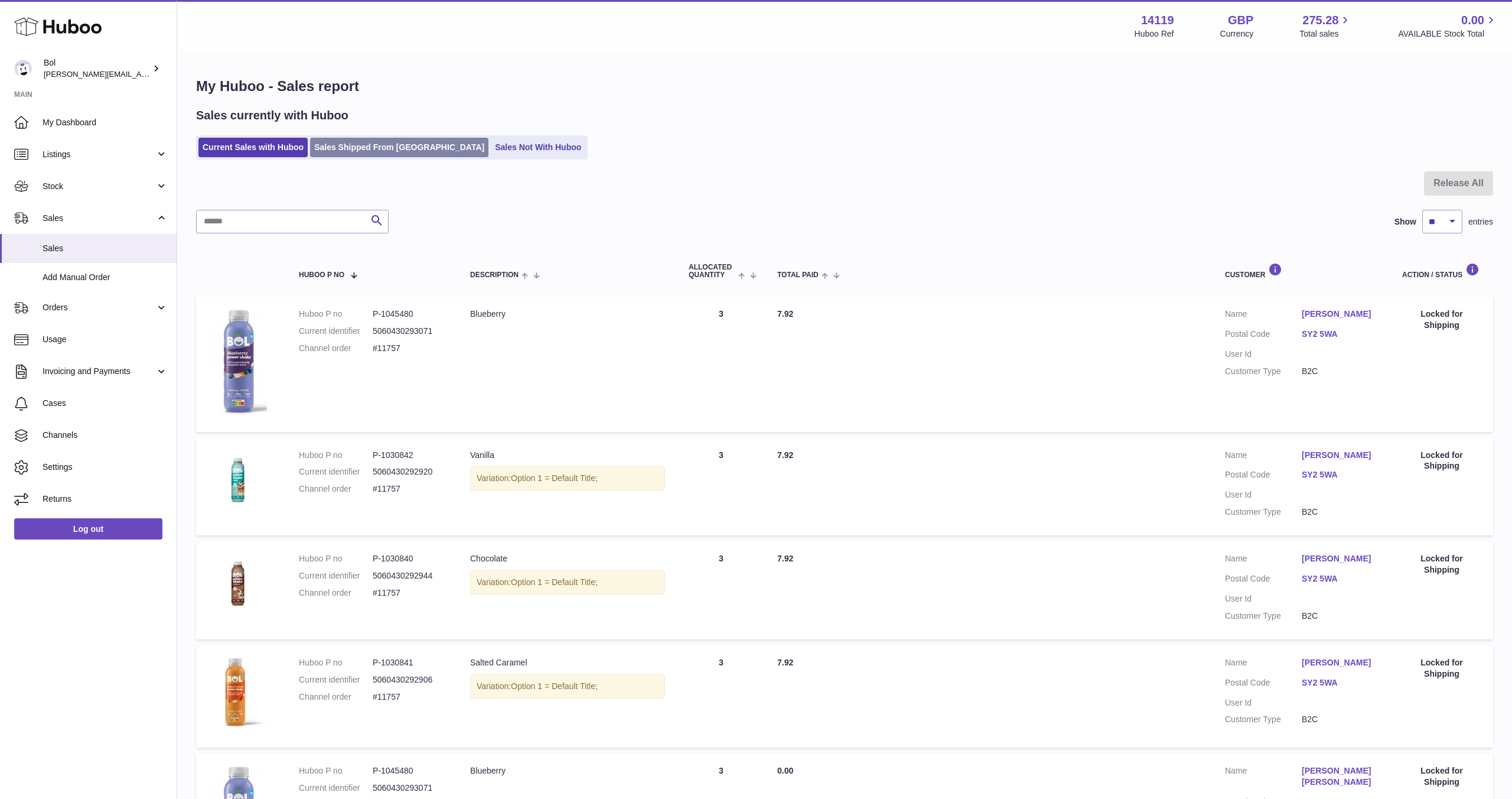
click at [352, 153] on link "Sales Shipped From [GEOGRAPHIC_DATA]" at bounding box center [399, 147] width 179 height 19
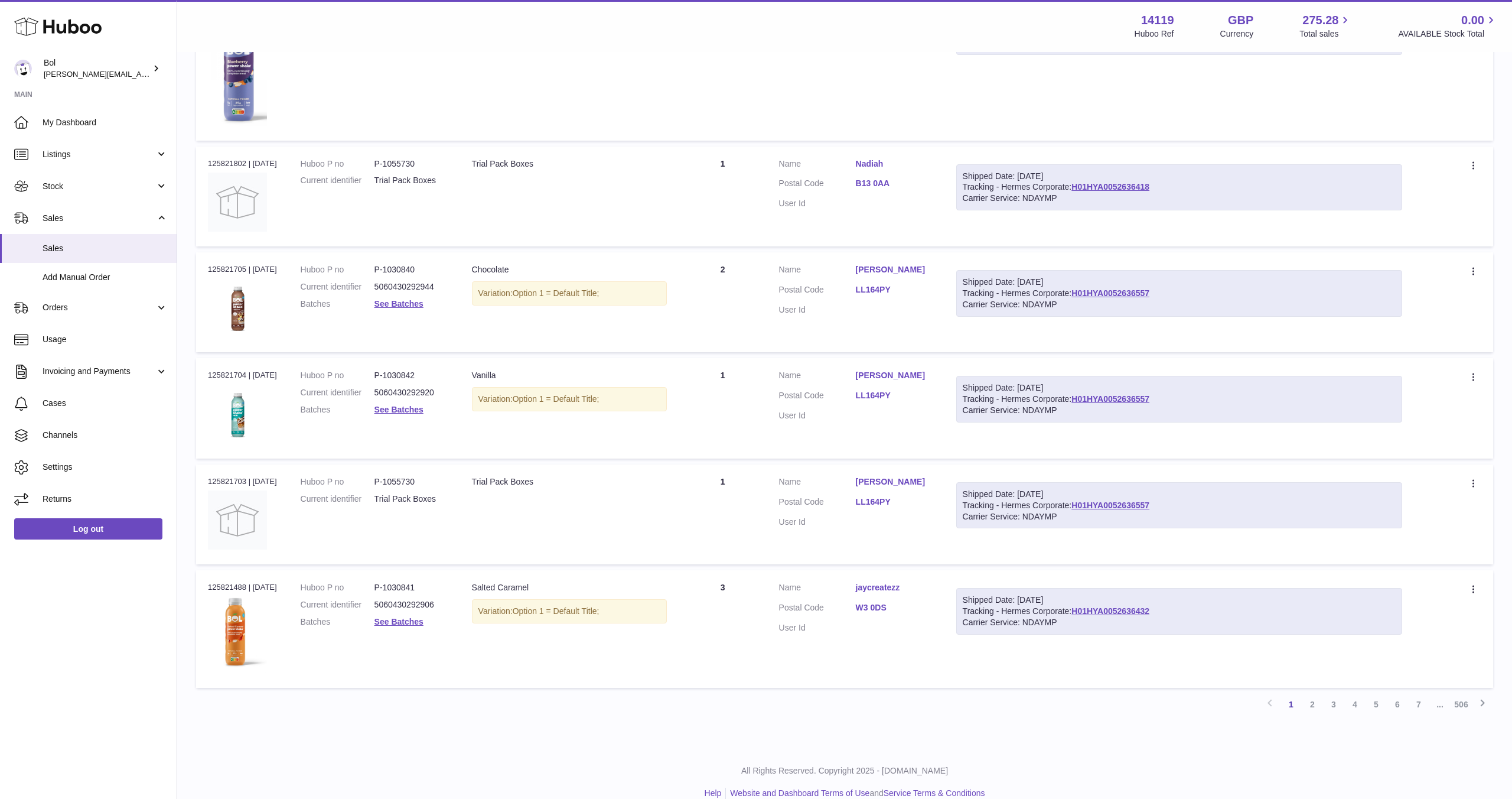
scroll to position [767, 0]
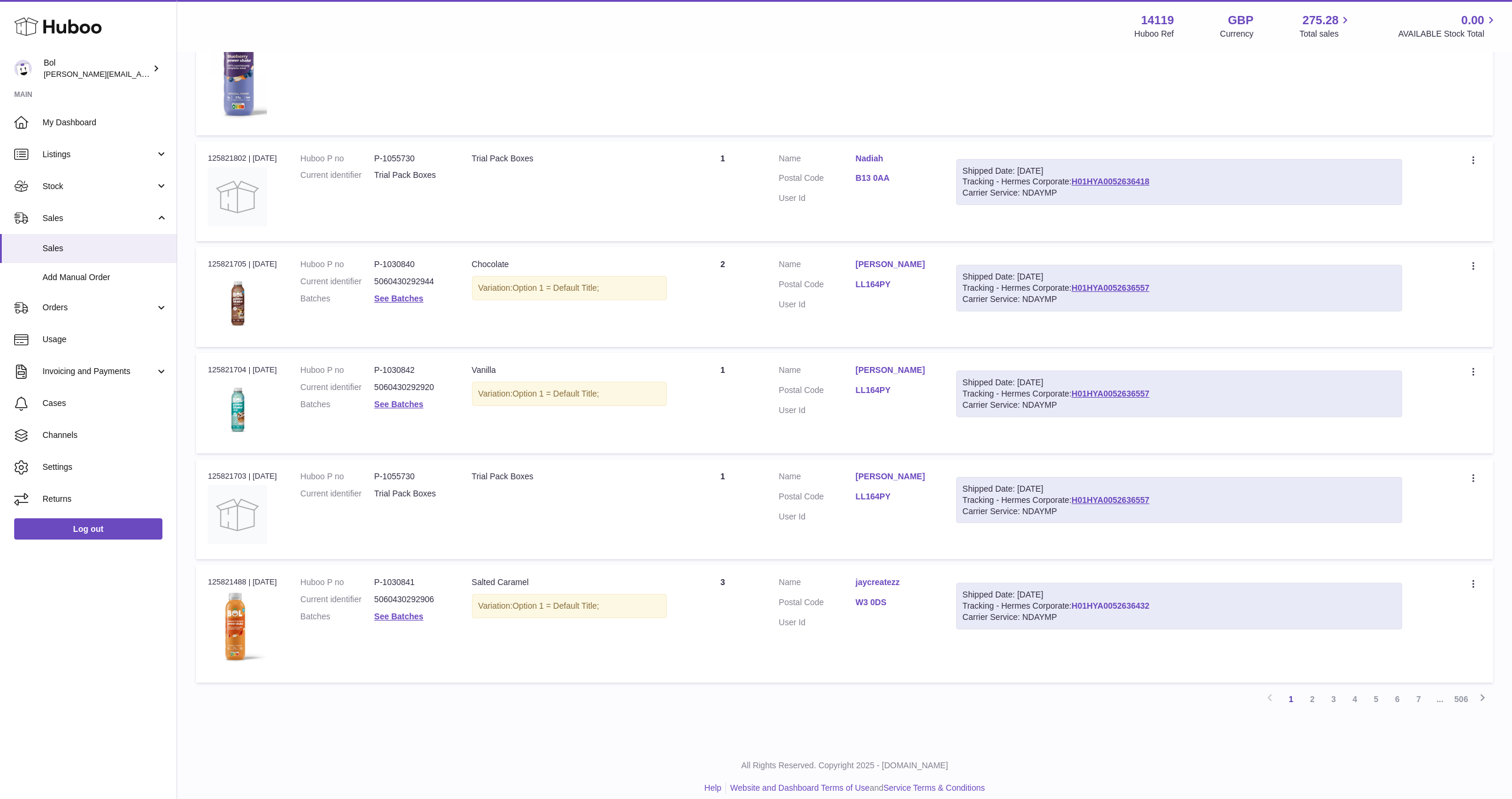
click at [1141, 607] on link "H01HYA0052636432" at bounding box center [1110, 605] width 78 height 10
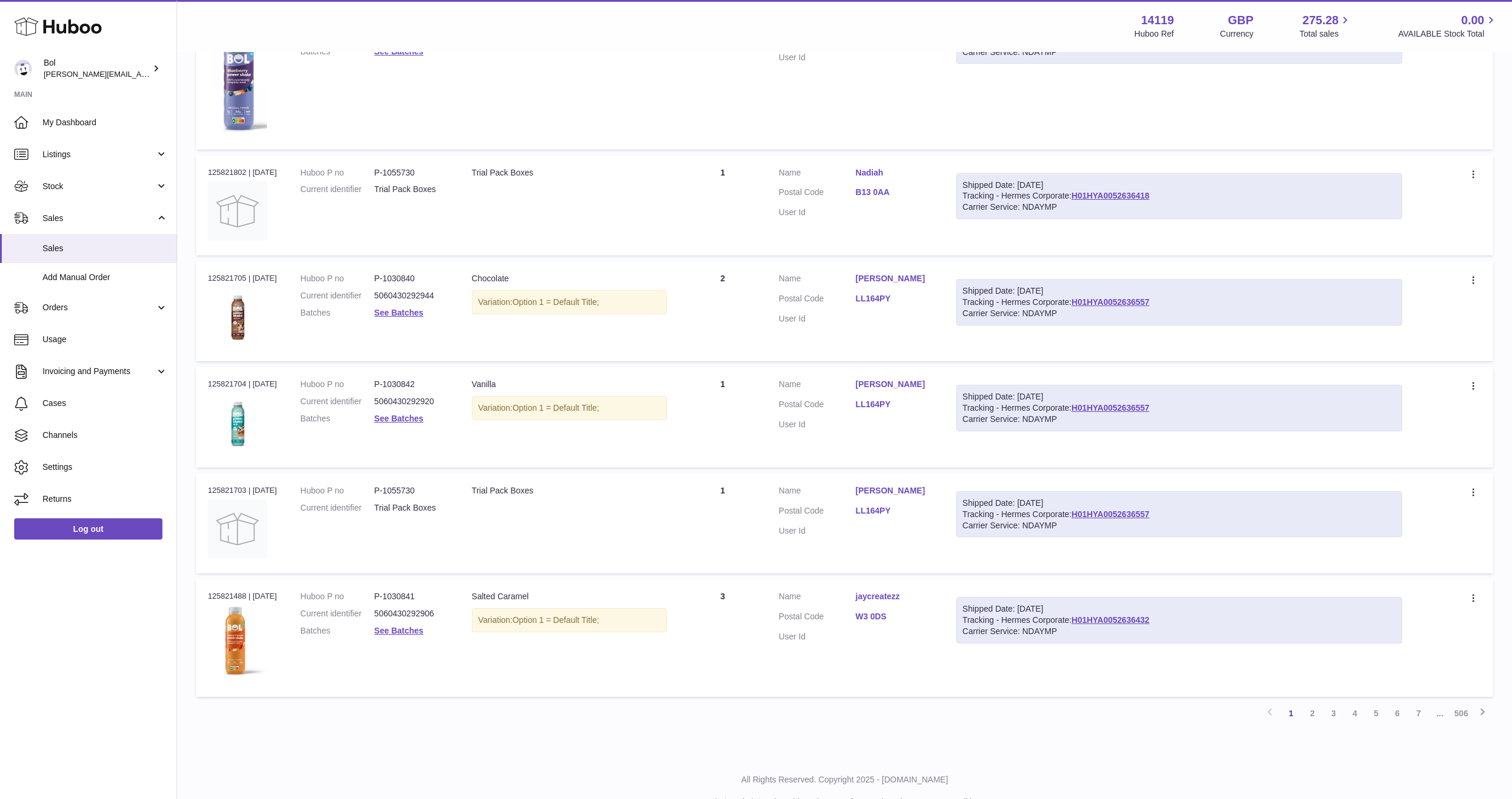
scroll to position [780, 0]
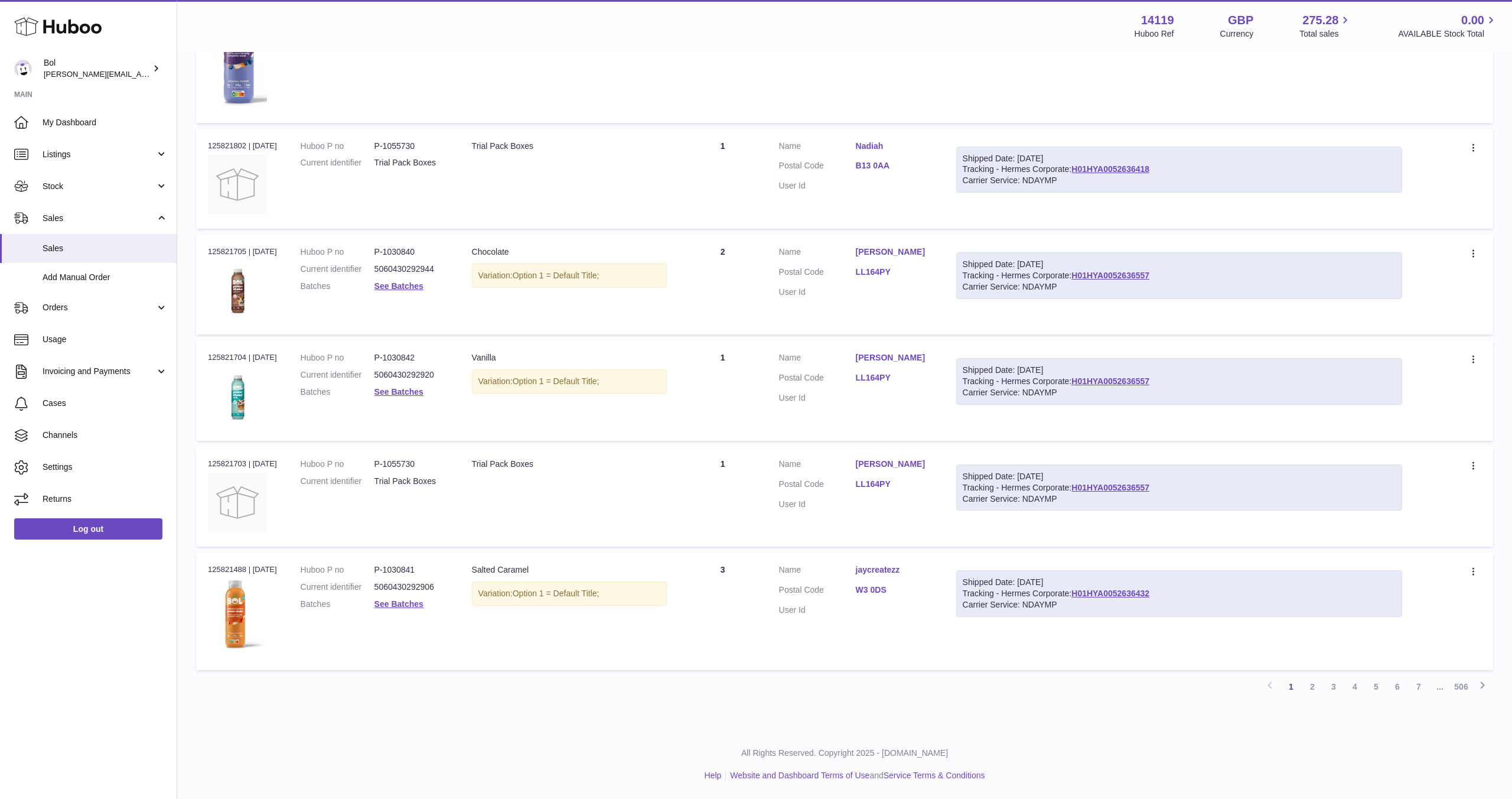
drag, startPoint x: 1074, startPoint y: 592, endPoint x: 1165, endPoint y: 596, distance: 91.1
click at [1165, 596] on div "Shipped Date: 2nd Oct 2025 Tracking - Hermes Corporate: H01HYA0052636432 Carrie…" at bounding box center [1179, 594] width 446 height 47
copy div "H01HYA0052636432"
click at [1076, 381] on link "H01HYA0052636557" at bounding box center [1110, 381] width 78 height 10
drag, startPoint x: 1076, startPoint y: 381, endPoint x: 1168, endPoint y: 386, distance: 92.1
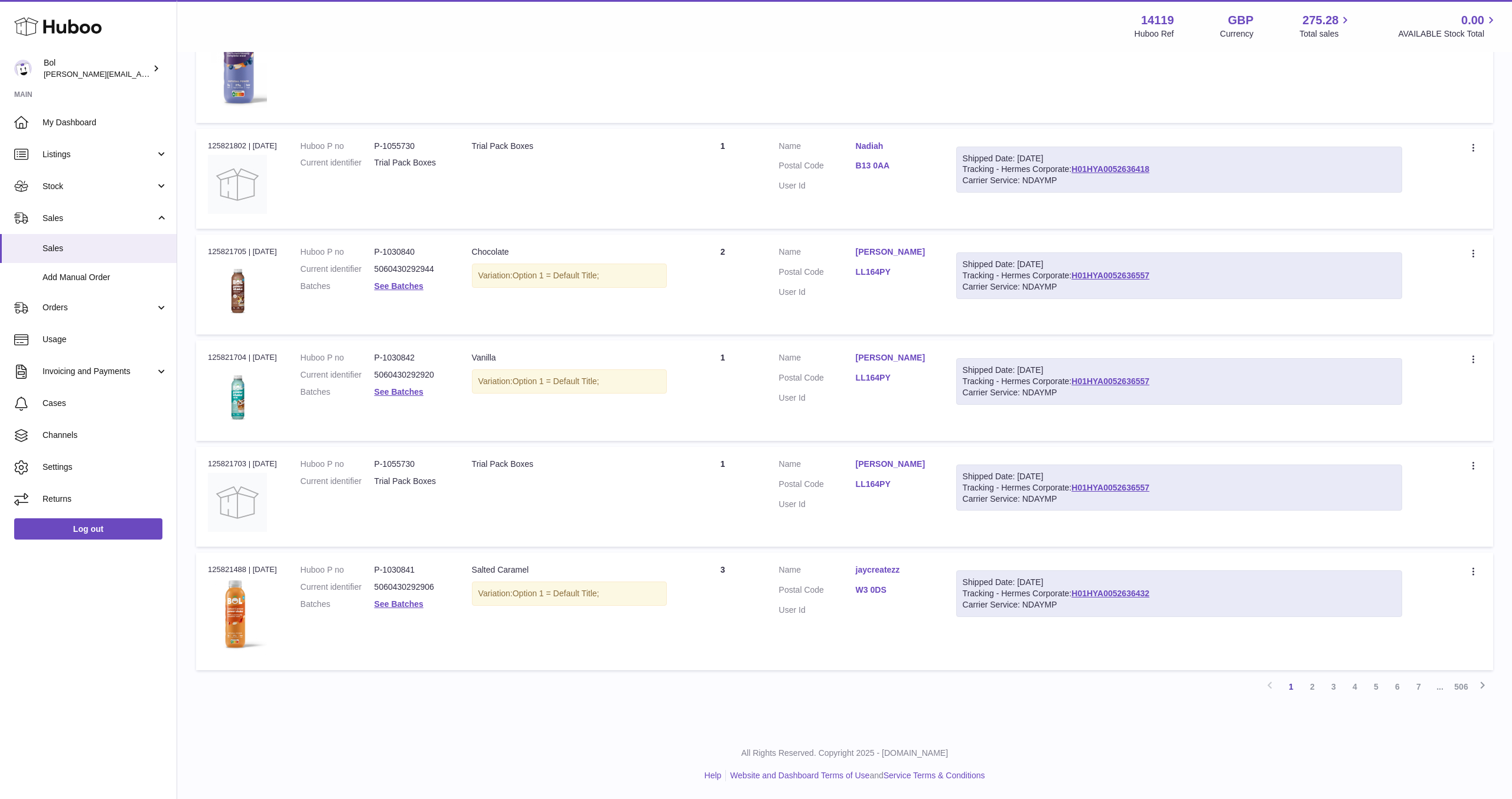
click at [1168, 386] on div "Shipped Date: 2nd Oct 2025 Tracking - Hermes Corporate: H01HYA0052636557 Carrie…" at bounding box center [1179, 381] width 446 height 47
copy link "H01HYA0052636557"
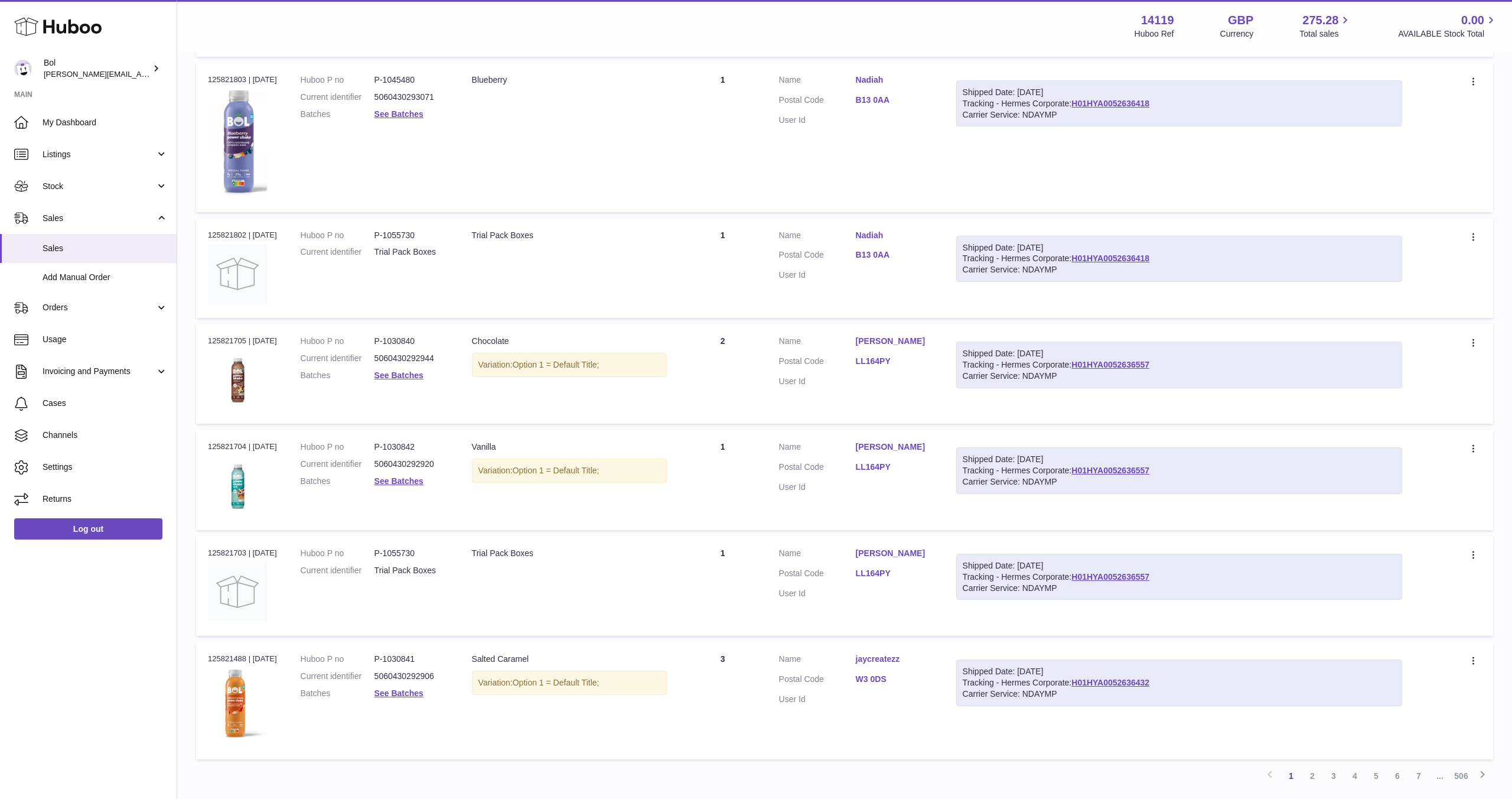
scroll to position [734, 0]
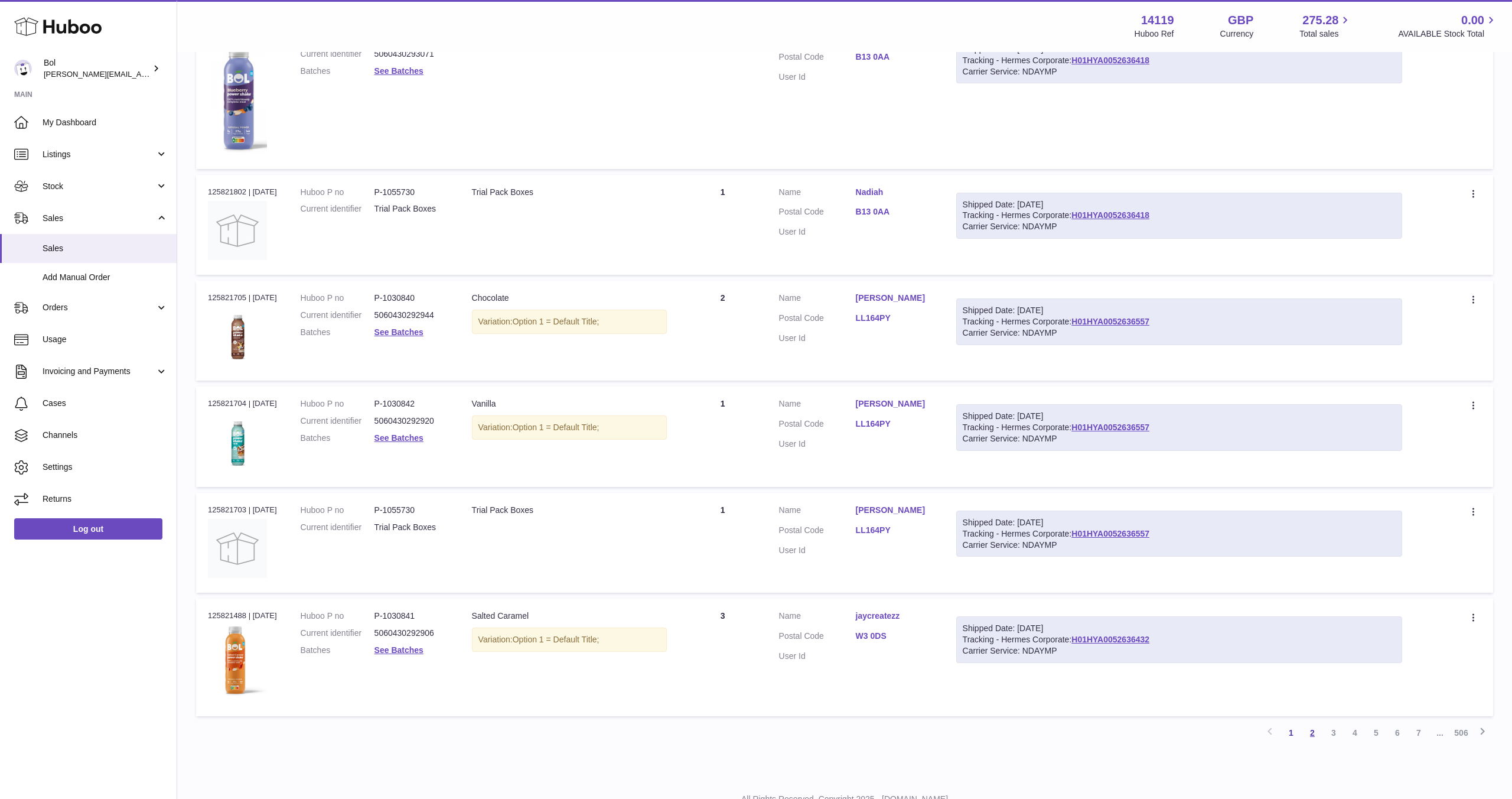
click at [1309, 736] on link "2" at bounding box center [1312, 732] width 21 height 21
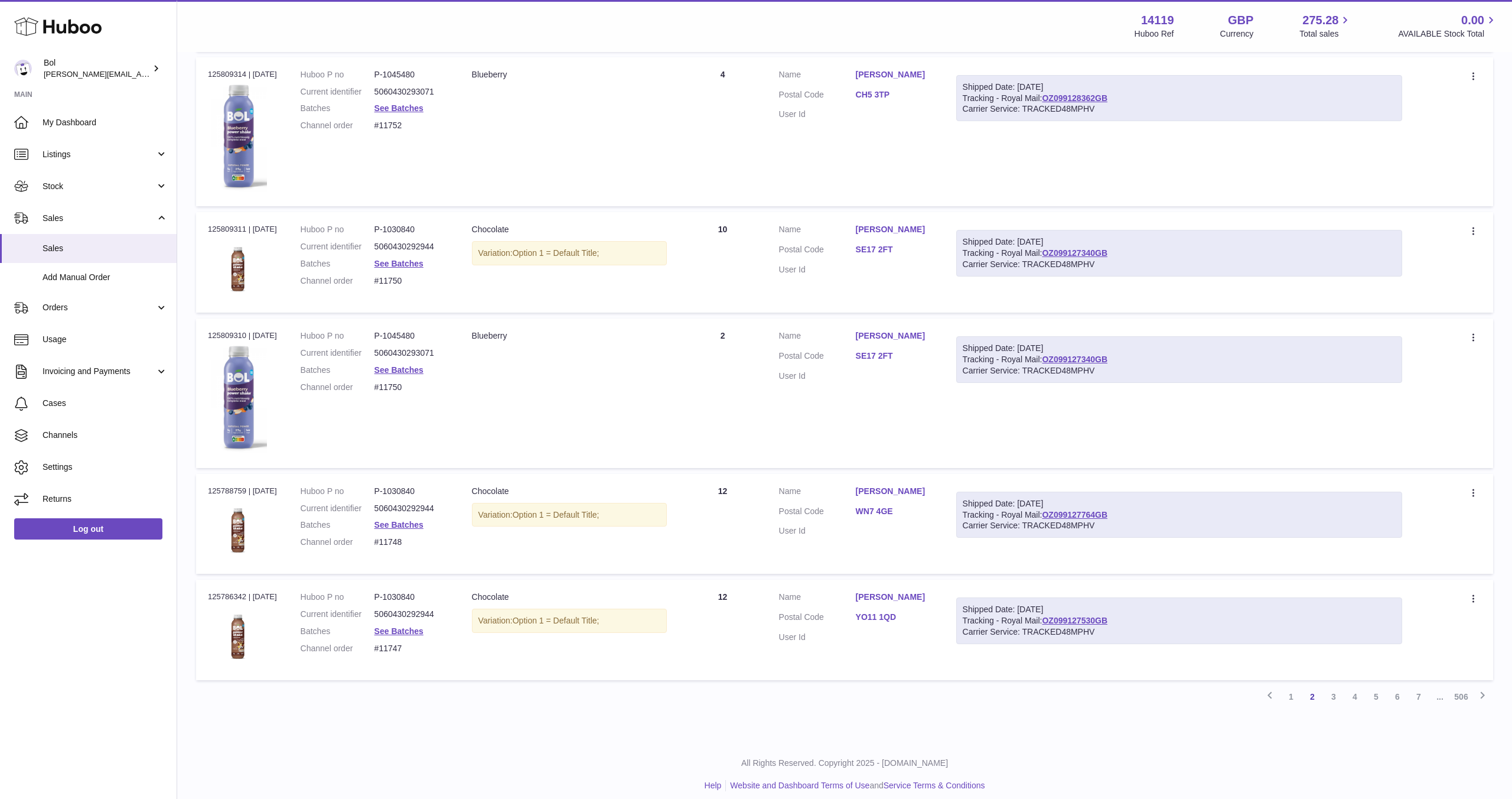
scroll to position [772, 0]
click at [1291, 698] on link "1" at bounding box center [1291, 695] width 21 height 21
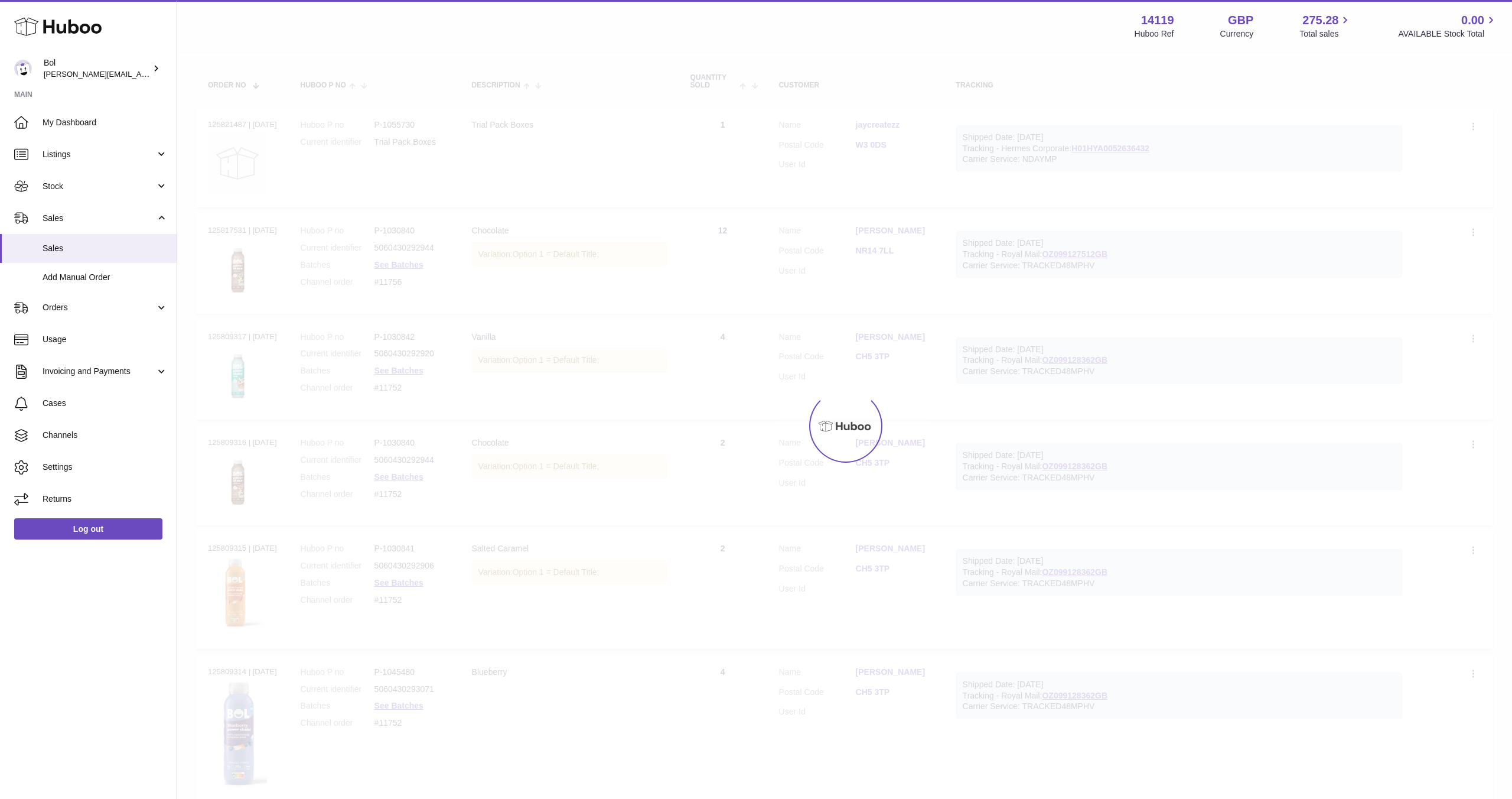
scroll to position [53, 0]
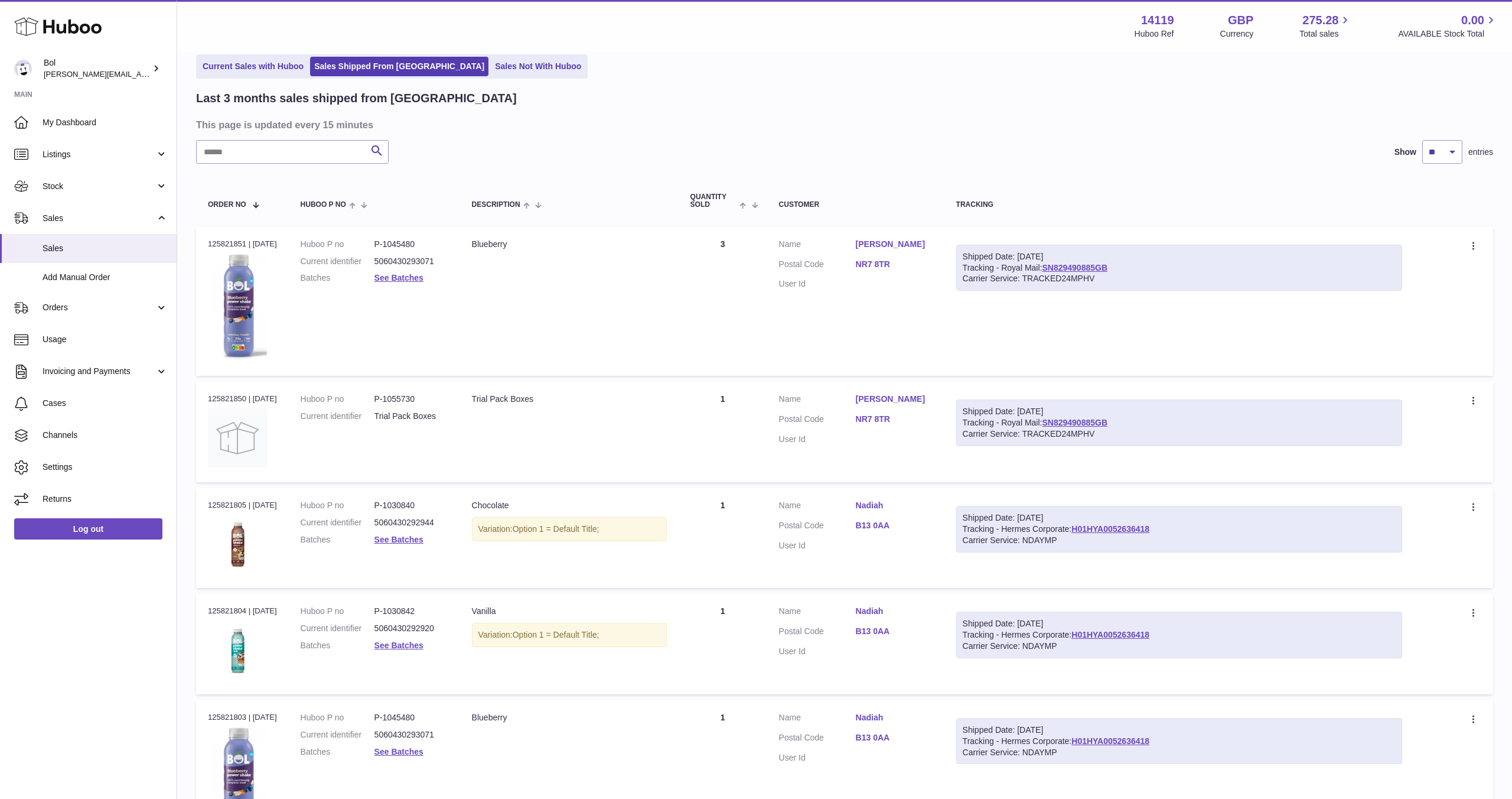
drag, startPoint x: 1046, startPoint y: 268, endPoint x: 1121, endPoint y: 269, distance: 75.0
click at [1121, 269] on div "Shipped Date: 2nd Oct 2025 Tracking - Royal Mail: SN829490885GB Carrier Service…" at bounding box center [1179, 268] width 446 height 47
drag, startPoint x: 1046, startPoint y: 266, endPoint x: 1115, endPoint y: 270, distance: 69.1
click at [1115, 270] on div "Shipped Date: 2nd Oct 2025 Tracking - Royal Mail: SN829490885GB Carrier Service…" at bounding box center [1179, 268] width 446 height 47
drag, startPoint x: 1035, startPoint y: 423, endPoint x: 1118, endPoint y: 424, distance: 83.0
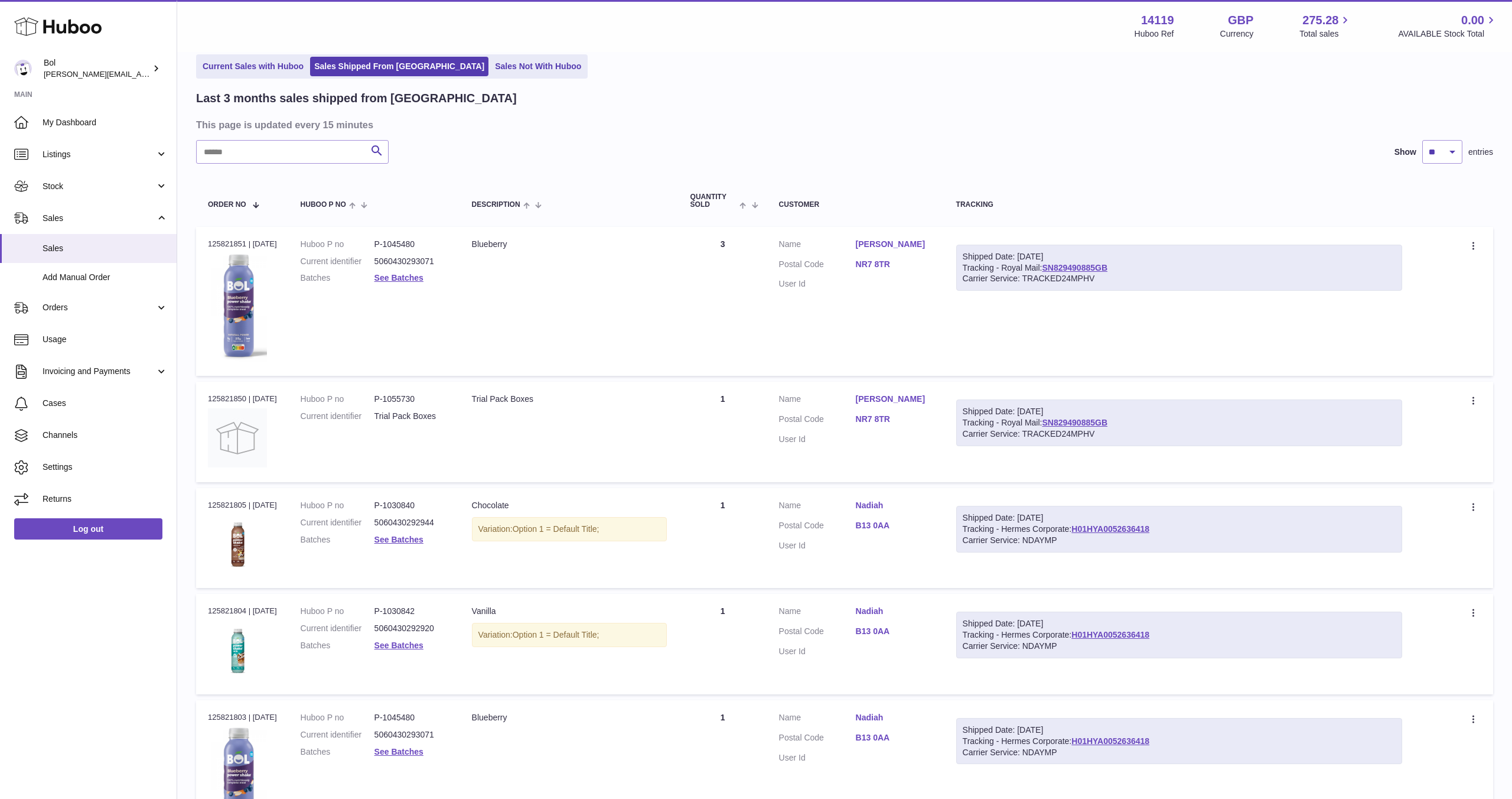
click at [1118, 424] on div "Shipped Date: 2nd Oct 2025 Tracking - Royal Mail: SN829490885GB Carrier Service…" at bounding box center [1179, 423] width 446 height 47
copy div "ail: SN829490885GB"
click at [1087, 265] on link "SN829490885GB" at bounding box center [1074, 268] width 65 height 10
click at [1469, 247] on icon at bounding box center [1475, 247] width 14 height 12
click at [872, 108] on div "Last 3 months sales shipped from Huboo This page is updated every 15 minutes Se…" at bounding box center [844, 757] width 1297 height 1333
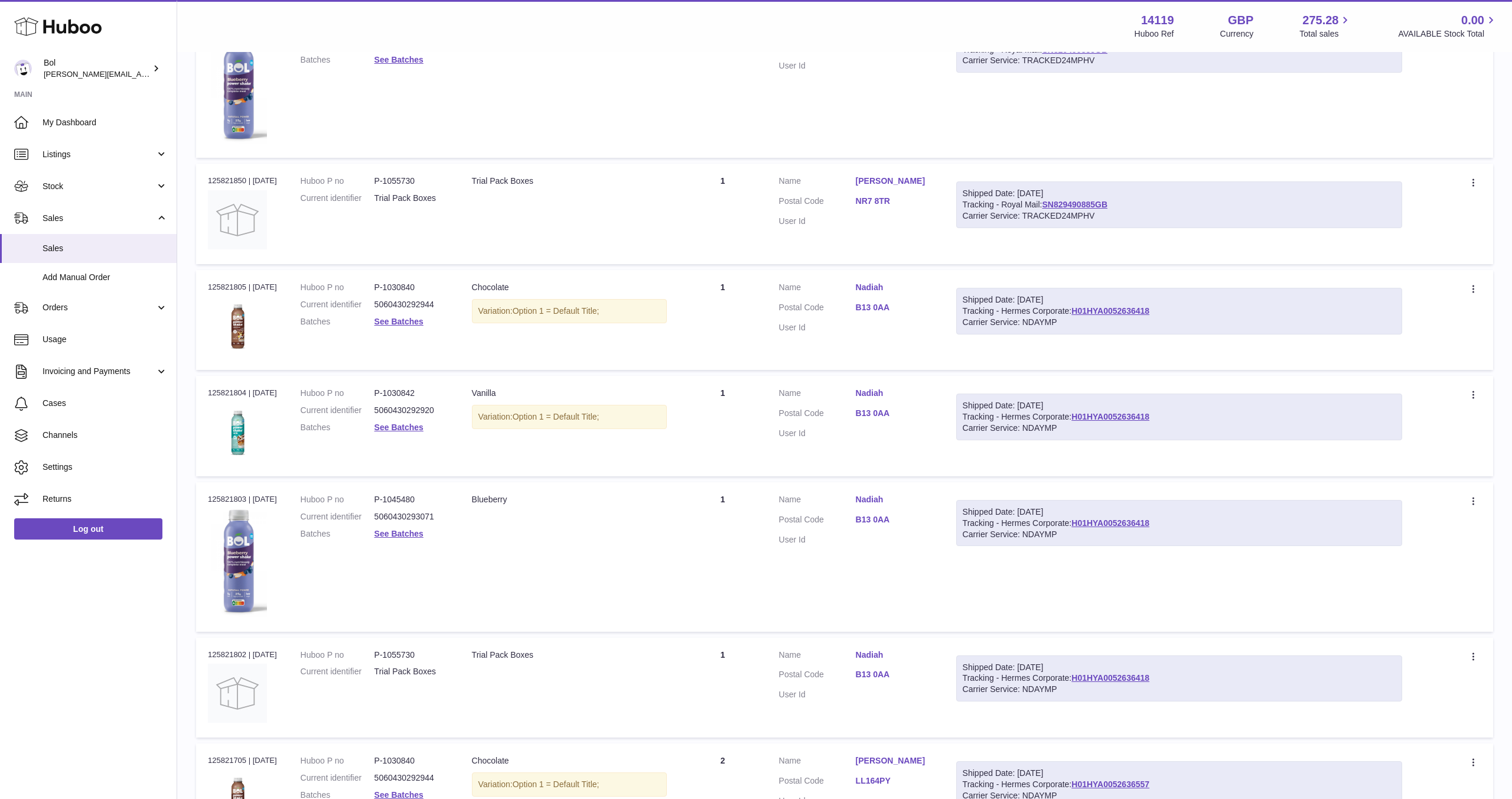
scroll to position [270, 0]
drag, startPoint x: 1155, startPoint y: 311, endPoint x: 1079, endPoint y: 312, distance: 76.0
click at [1079, 312] on div "Shipped Date: 2nd Oct 2025 Tracking - Hermes Corporate: H01HYA0052636418 Carrie…" at bounding box center [1179, 312] width 446 height 47
copy link "H01HYA0052636418"
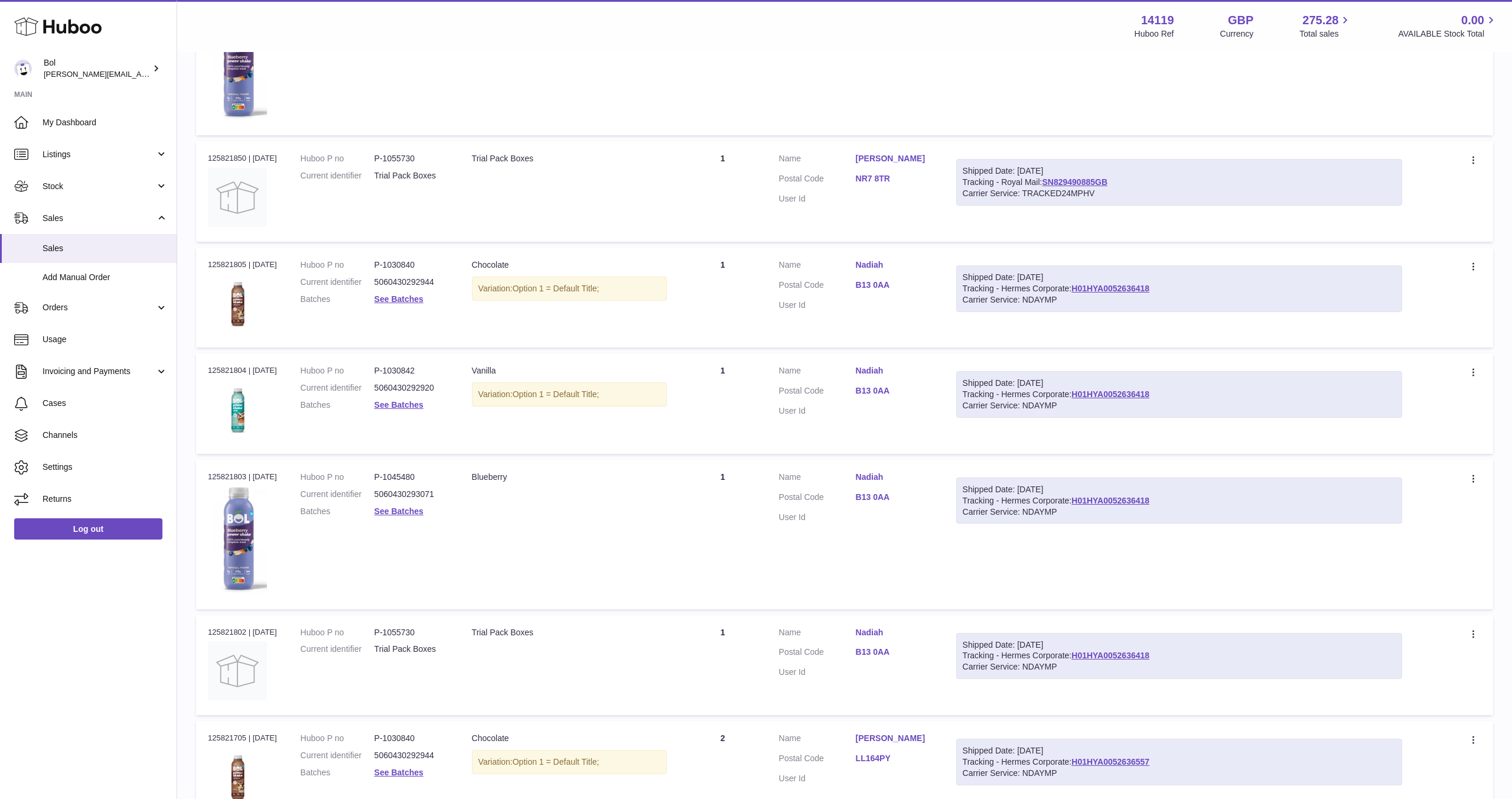
scroll to position [0, 0]
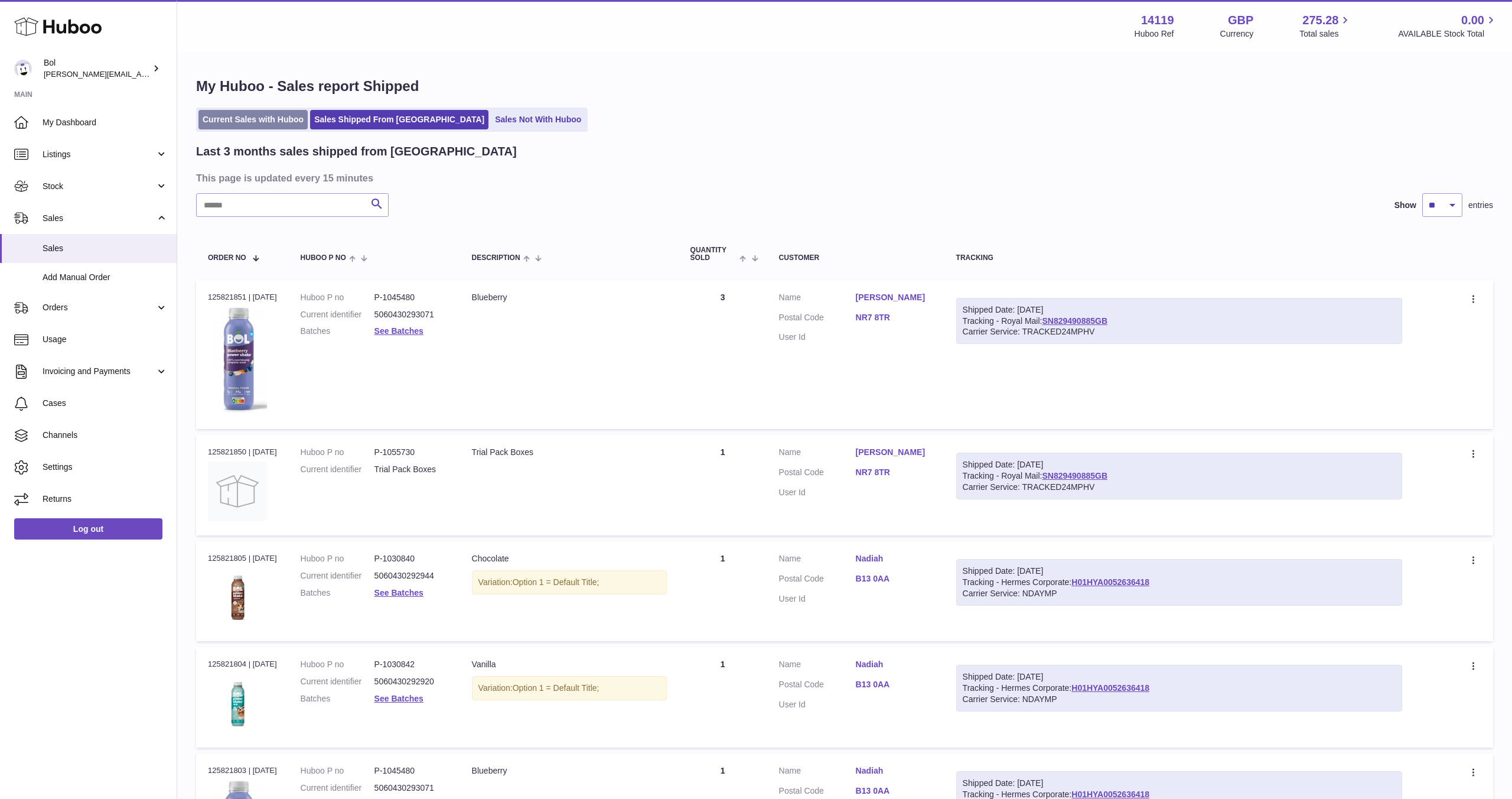
click at [250, 117] on link "Current Sales with Huboo" at bounding box center [253, 120] width 109 height 19
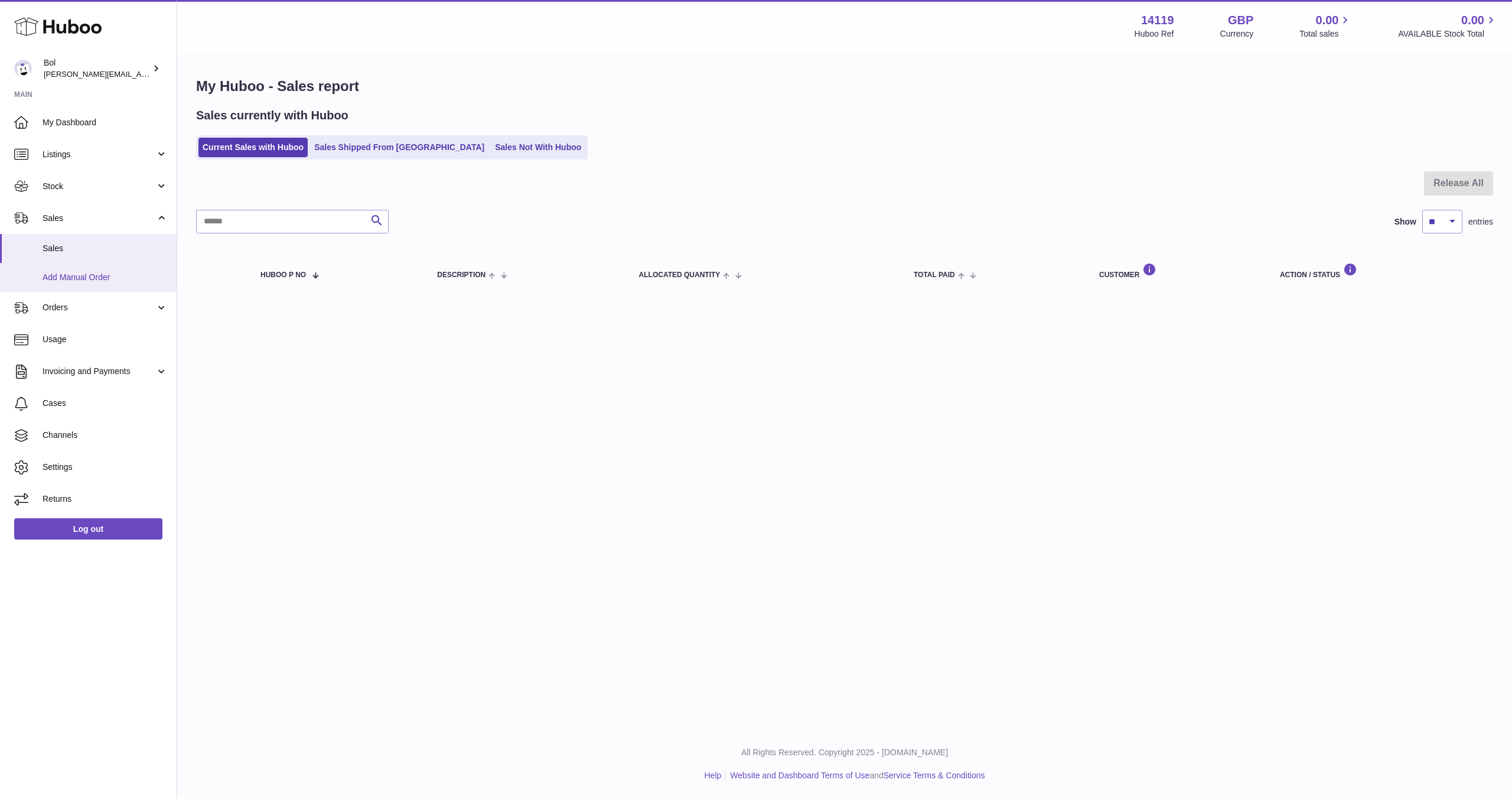
click at [119, 287] on link "Add Manual Order" at bounding box center [88, 278] width 177 height 29
